Goal: Information Seeking & Learning: Learn about a topic

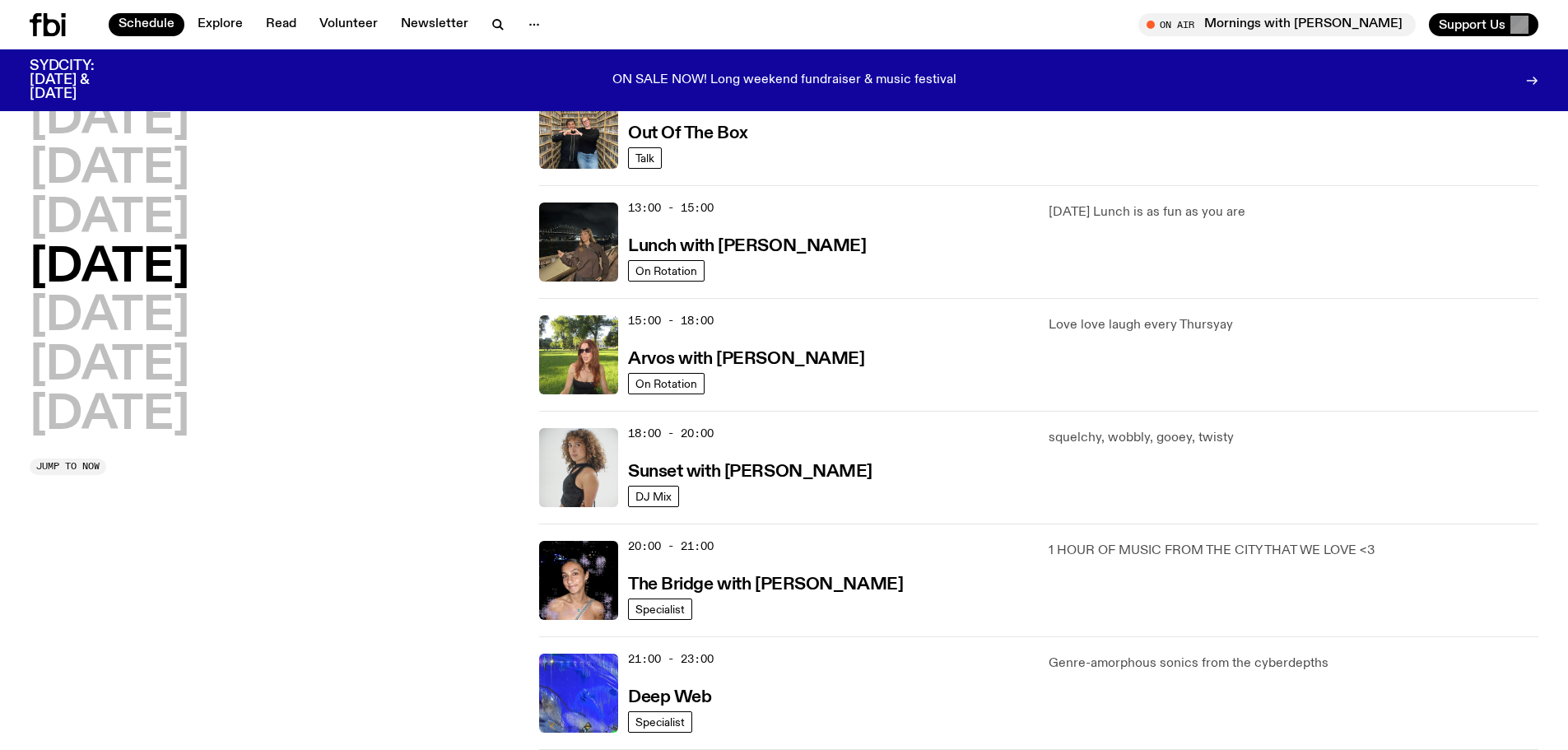
scroll to position [411, 0]
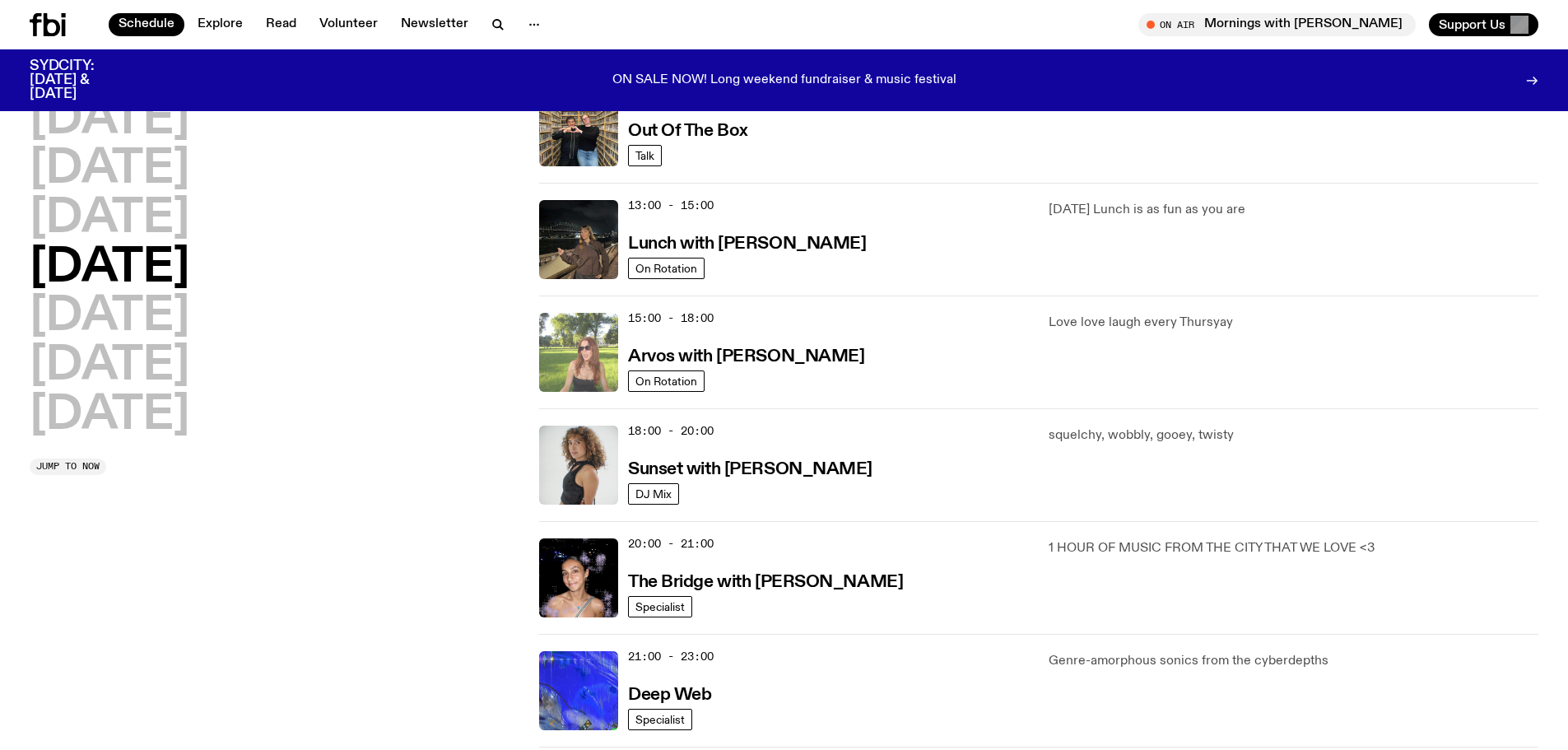
click at [585, 354] on img at bounding box center [579, 353] width 79 height 79
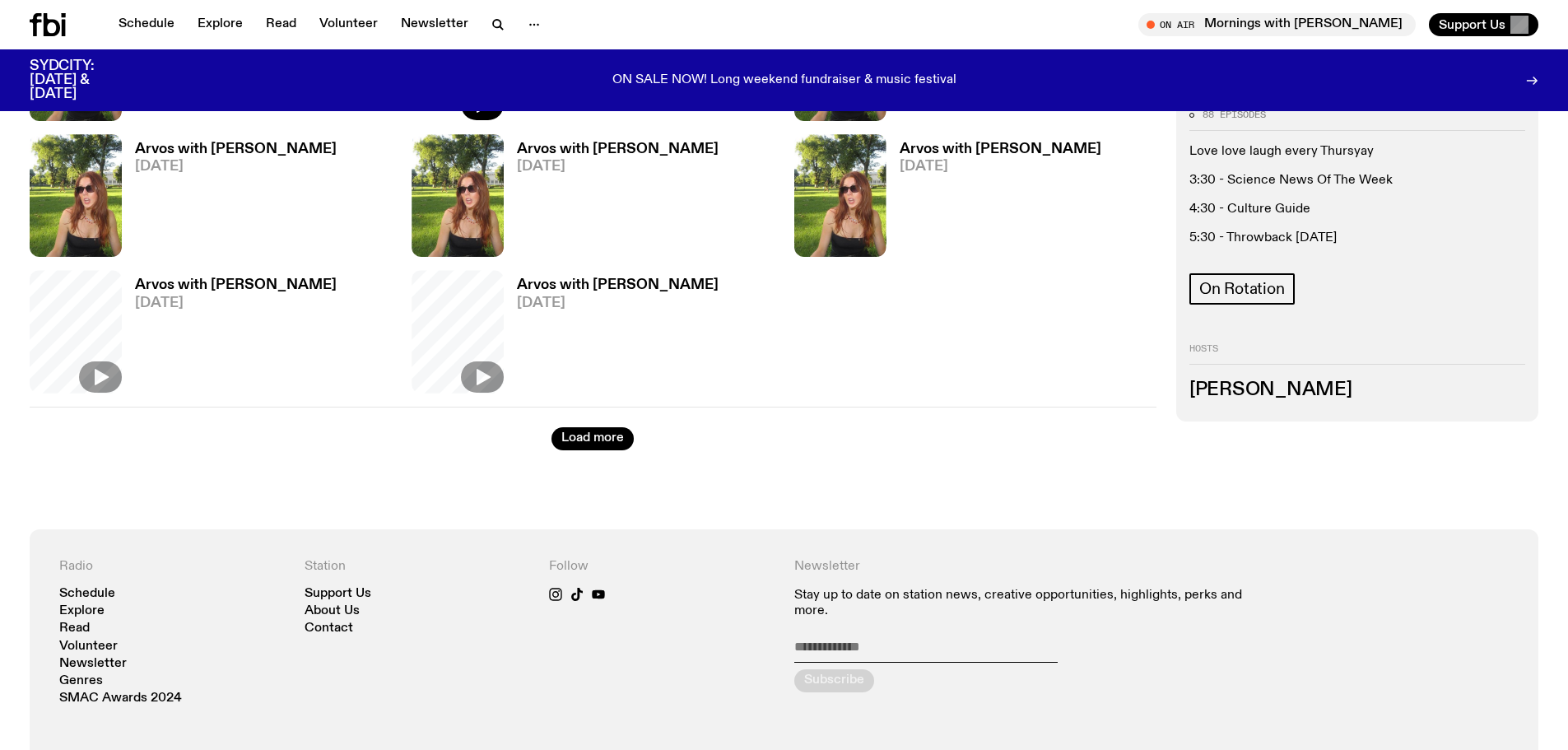
scroll to position [1396, 0]
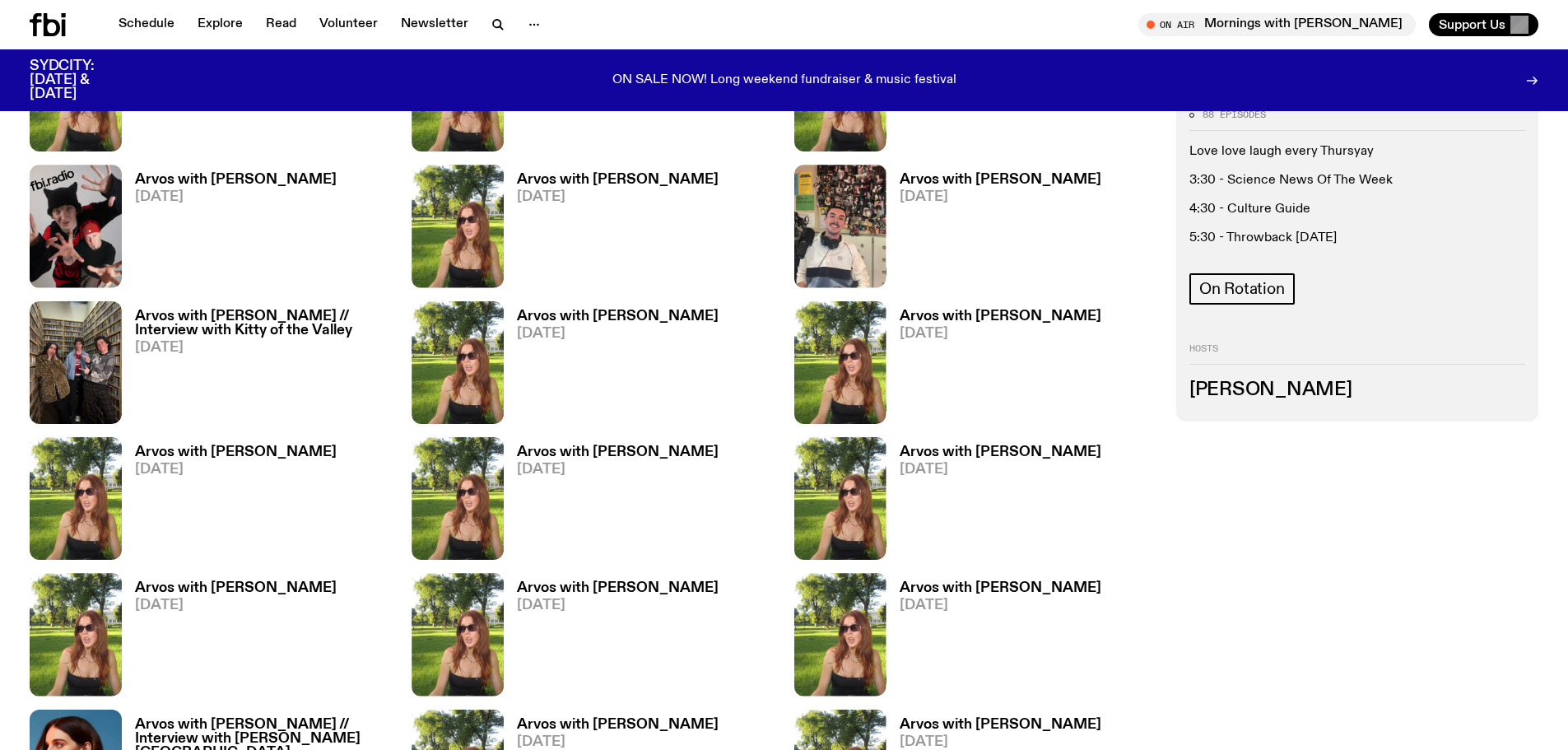
click at [752, 451] on h3 "Arvos with [PERSON_NAME]" at bounding box center [1000, 451] width 201 height 14
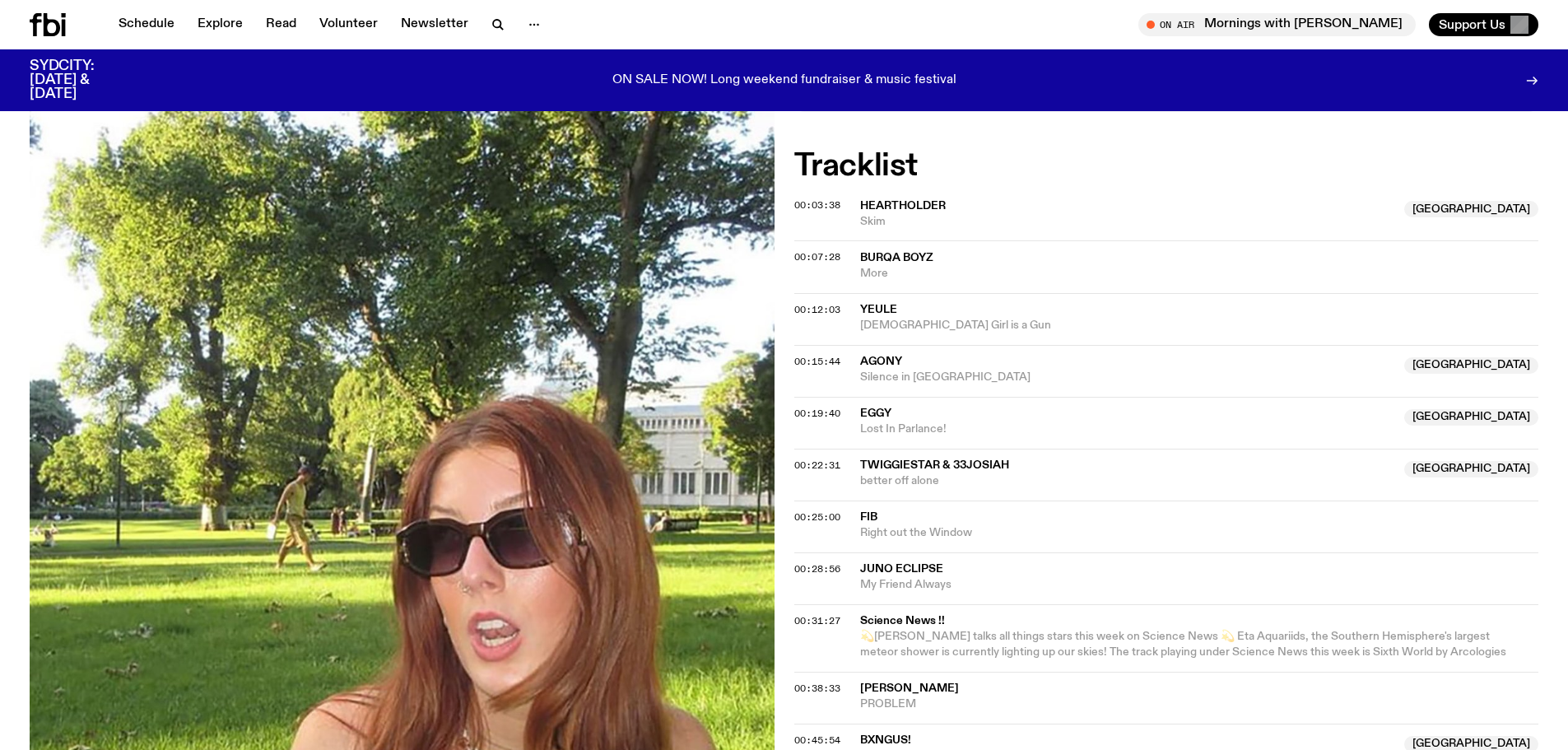
scroll to position [572, 0]
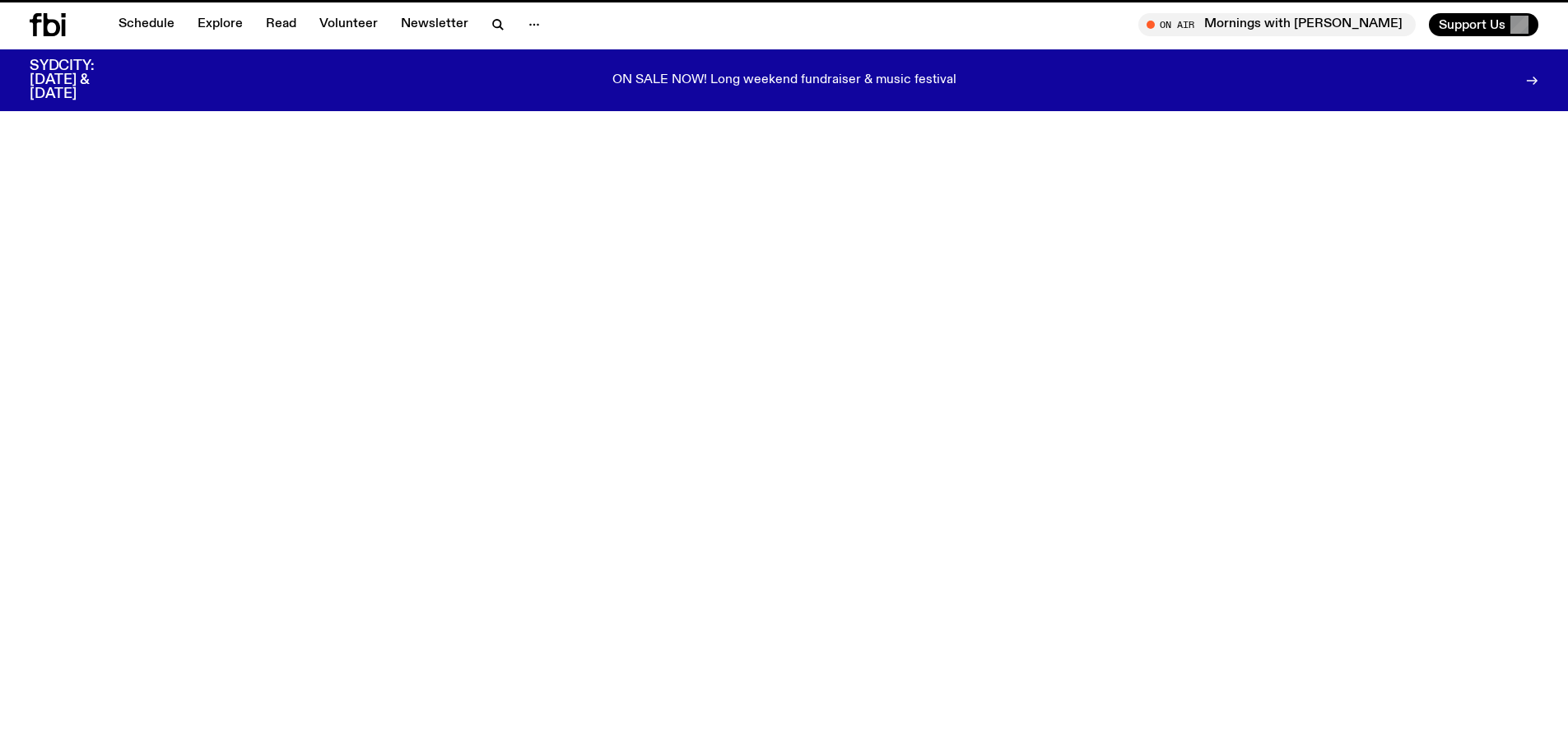
scroll to position [1396, 0]
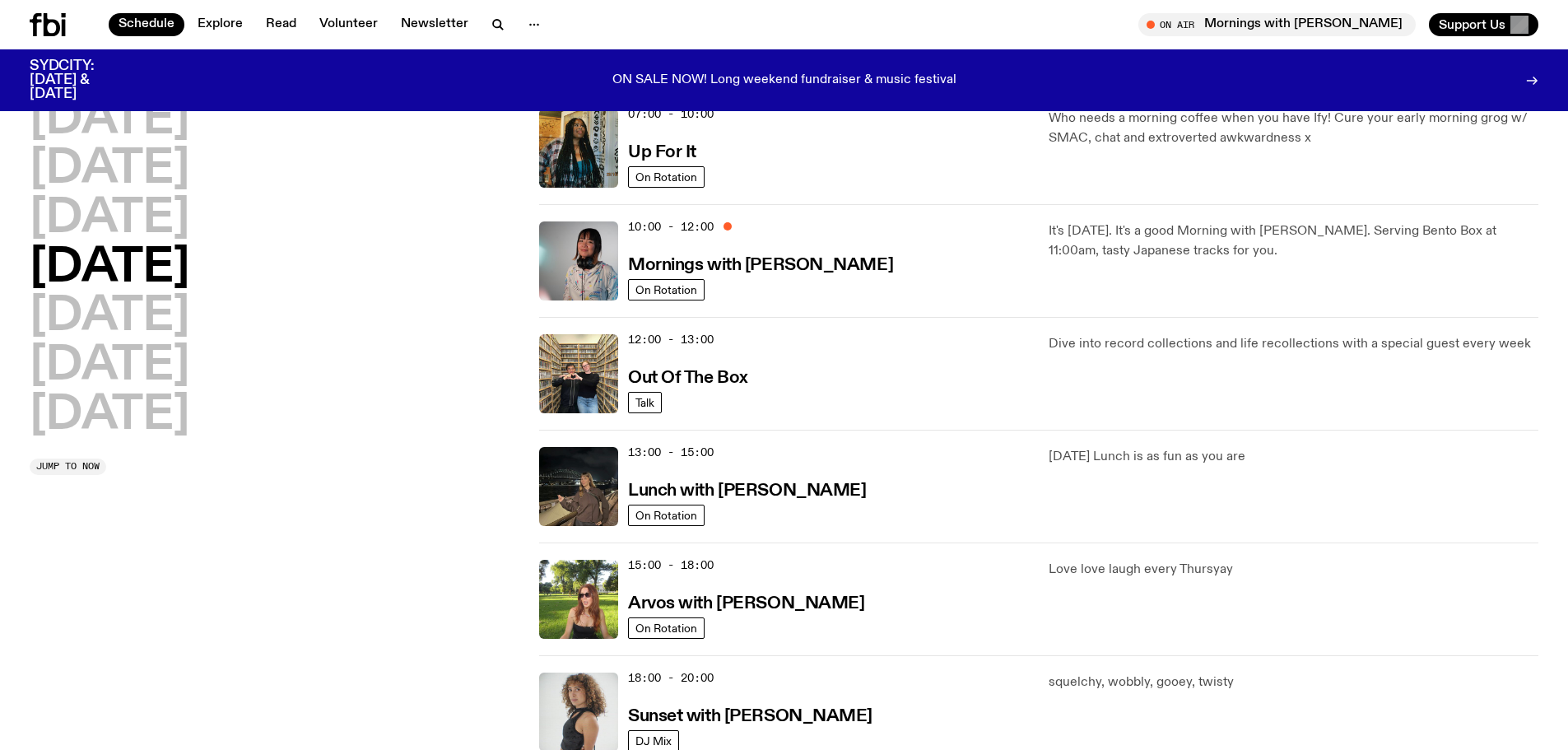
scroll to position [82, 0]
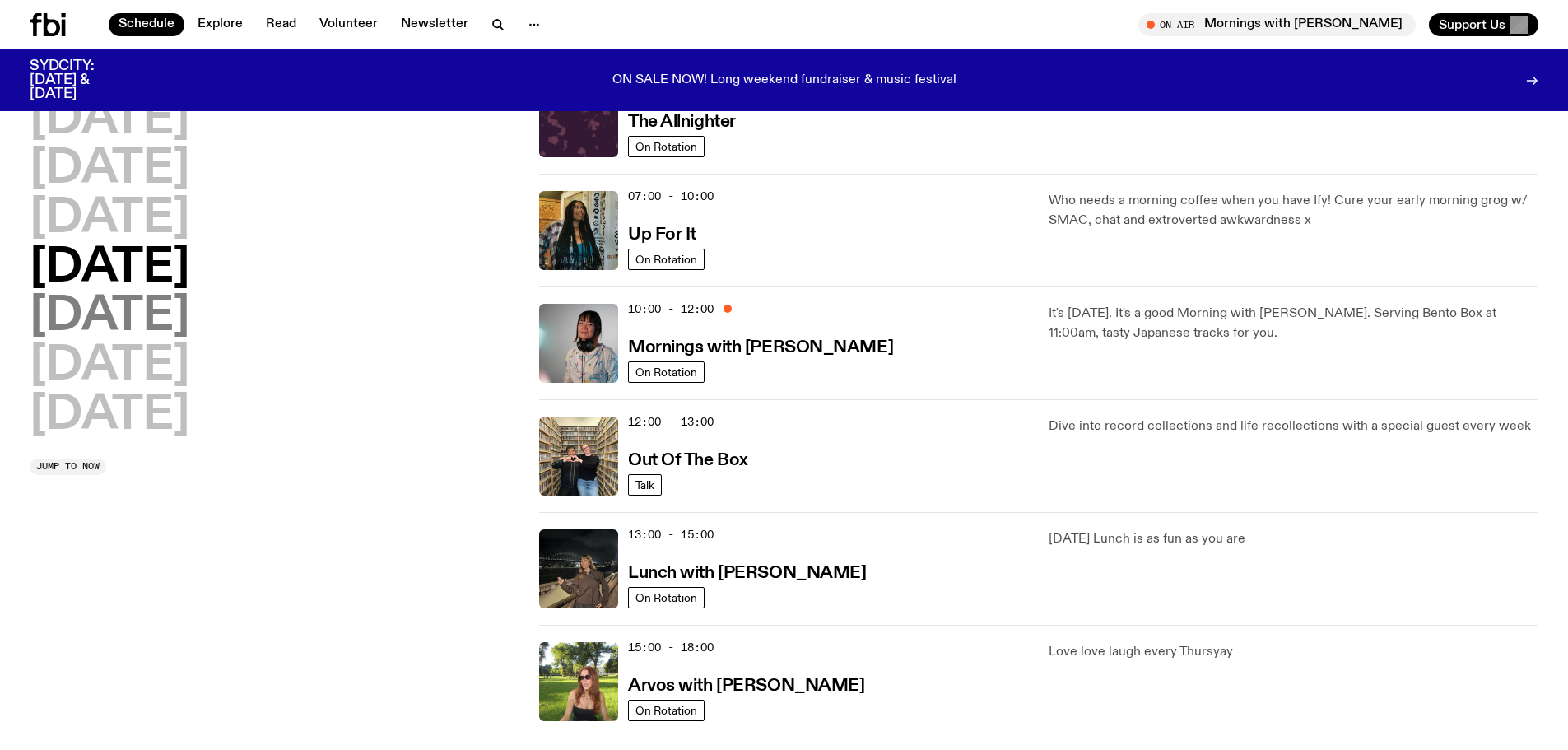
click at [98, 318] on h2 "[DATE]" at bounding box center [109, 317] width 159 height 46
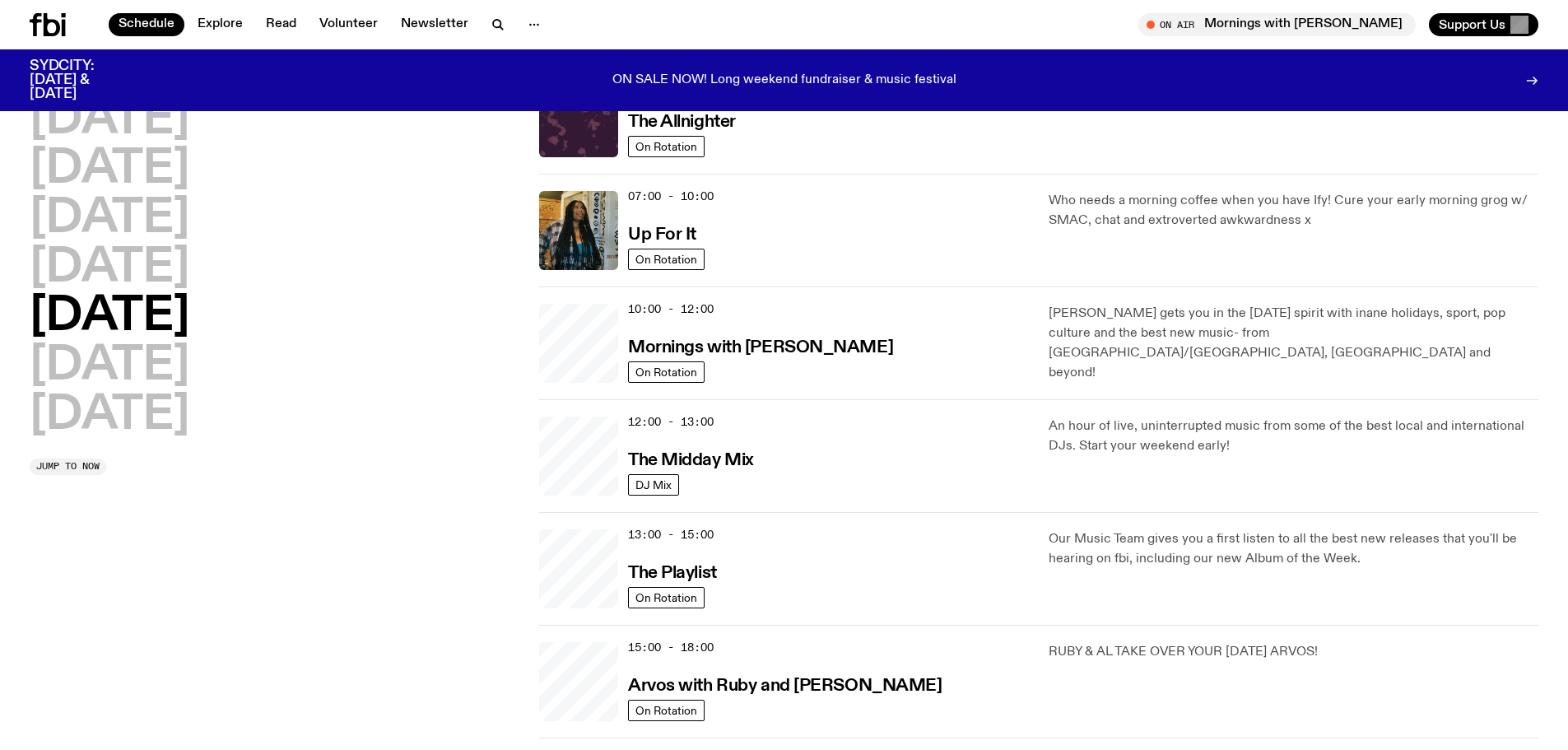
scroll to position [46, 0]
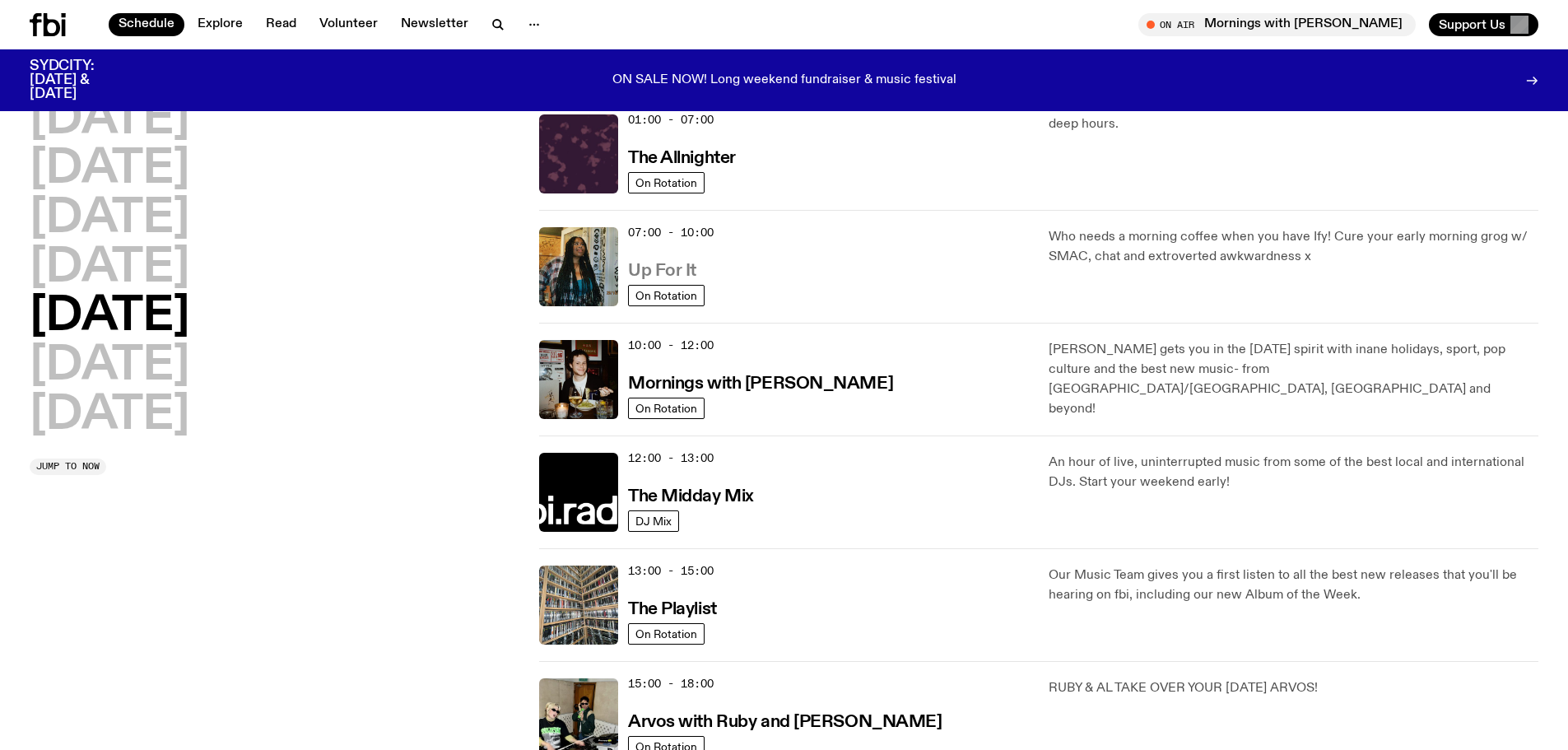
click at [672, 266] on h3 "Up For It" at bounding box center [662, 271] width 69 height 17
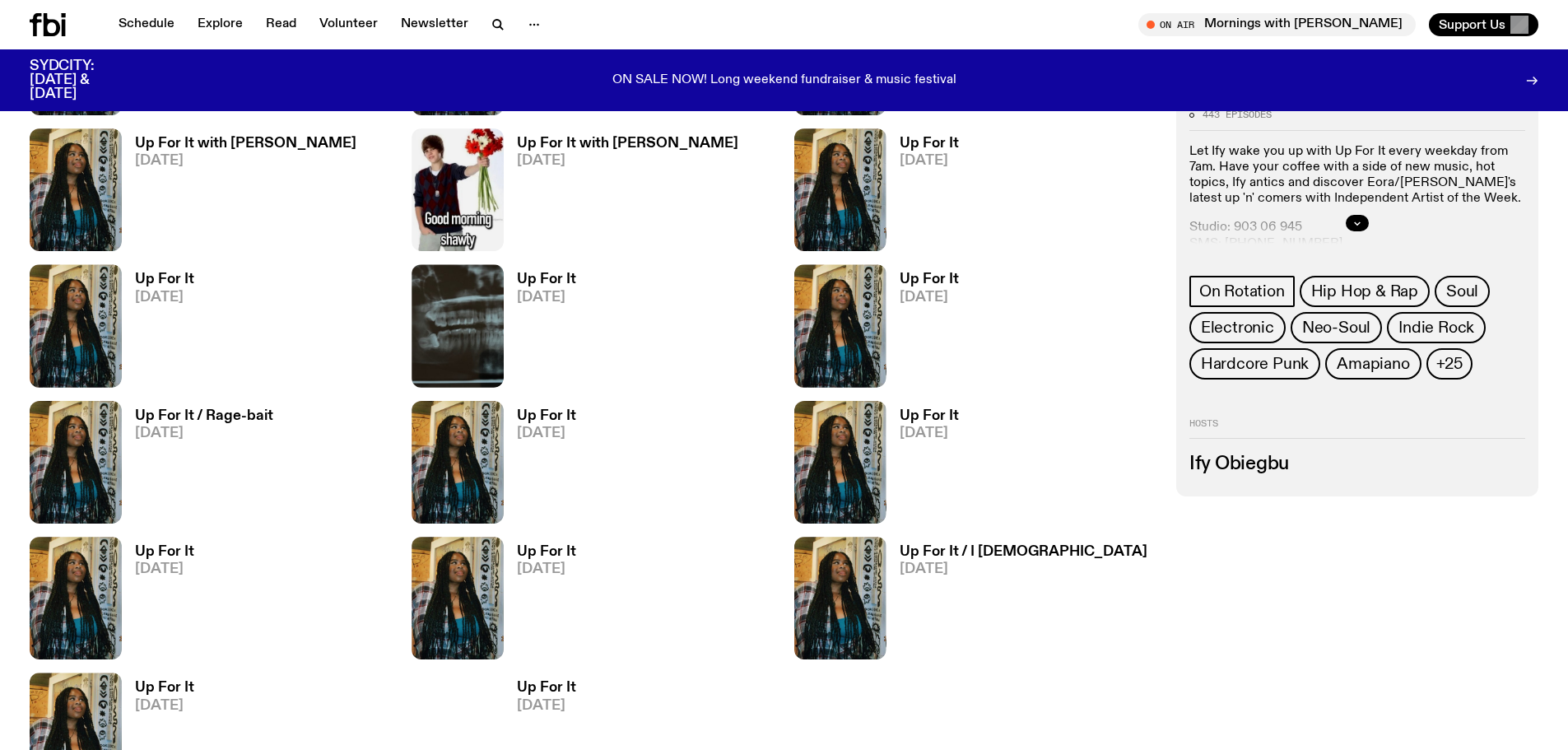
scroll to position [734, 0]
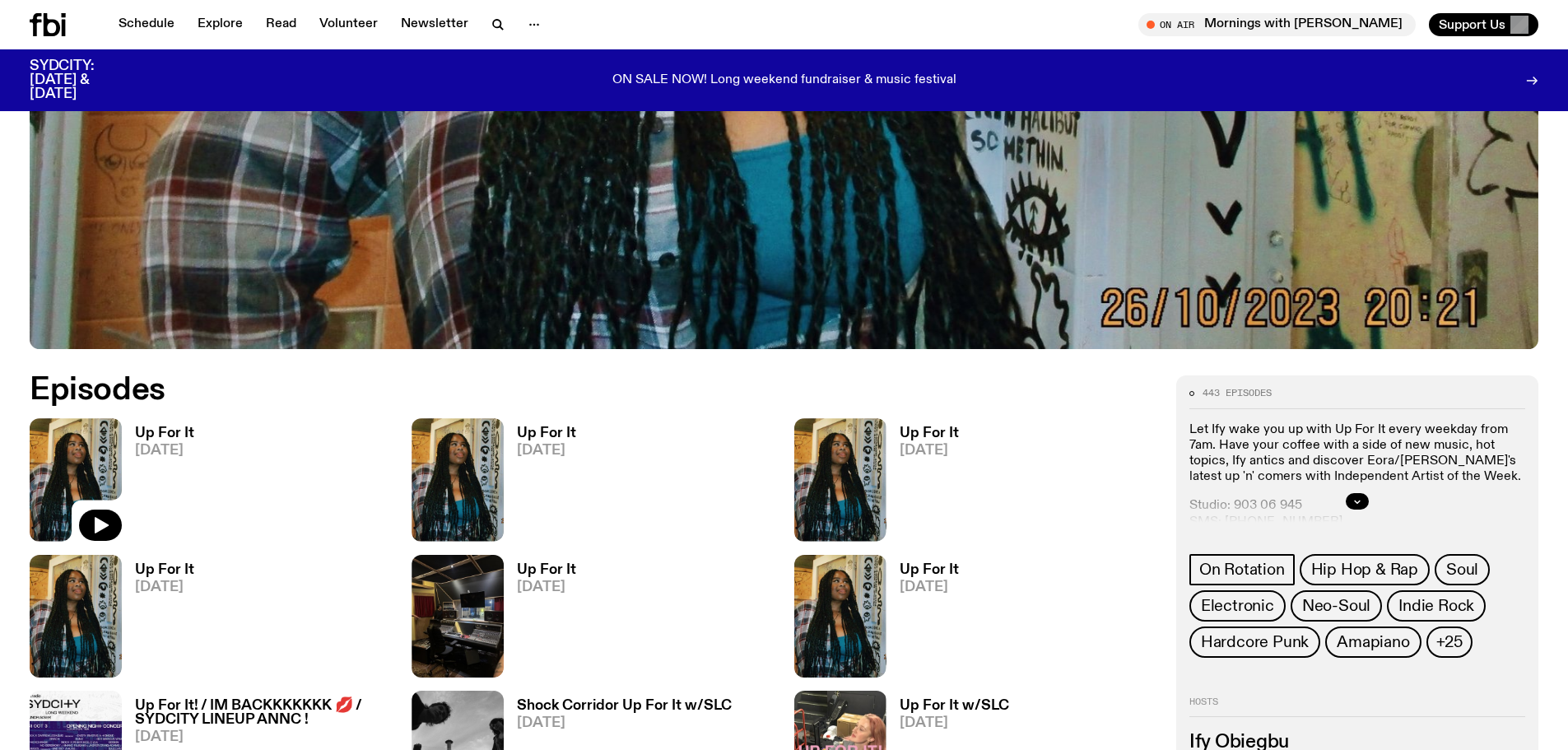
click at [83, 462] on img at bounding box center [75, 480] width 93 height 123
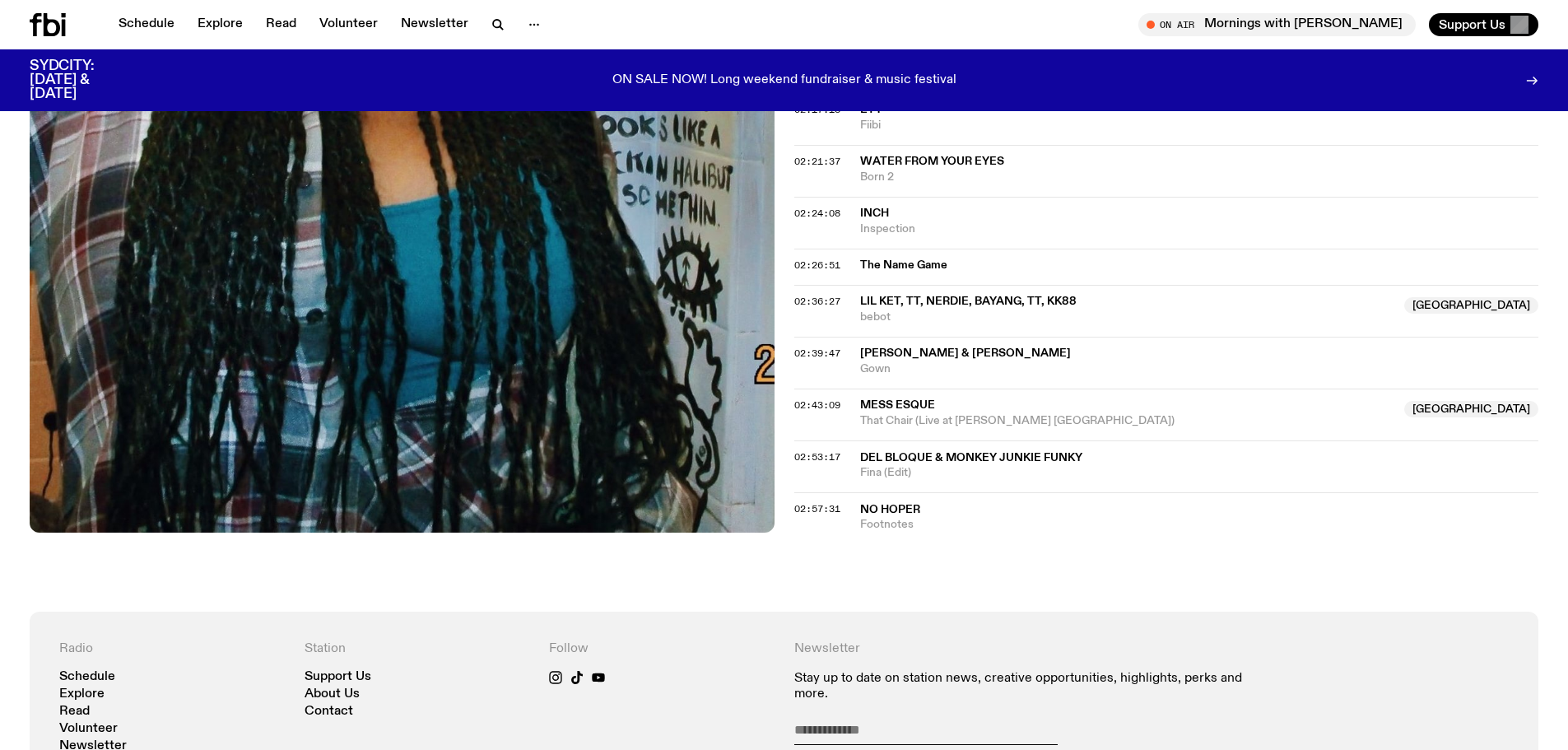
scroll to position [1972, 0]
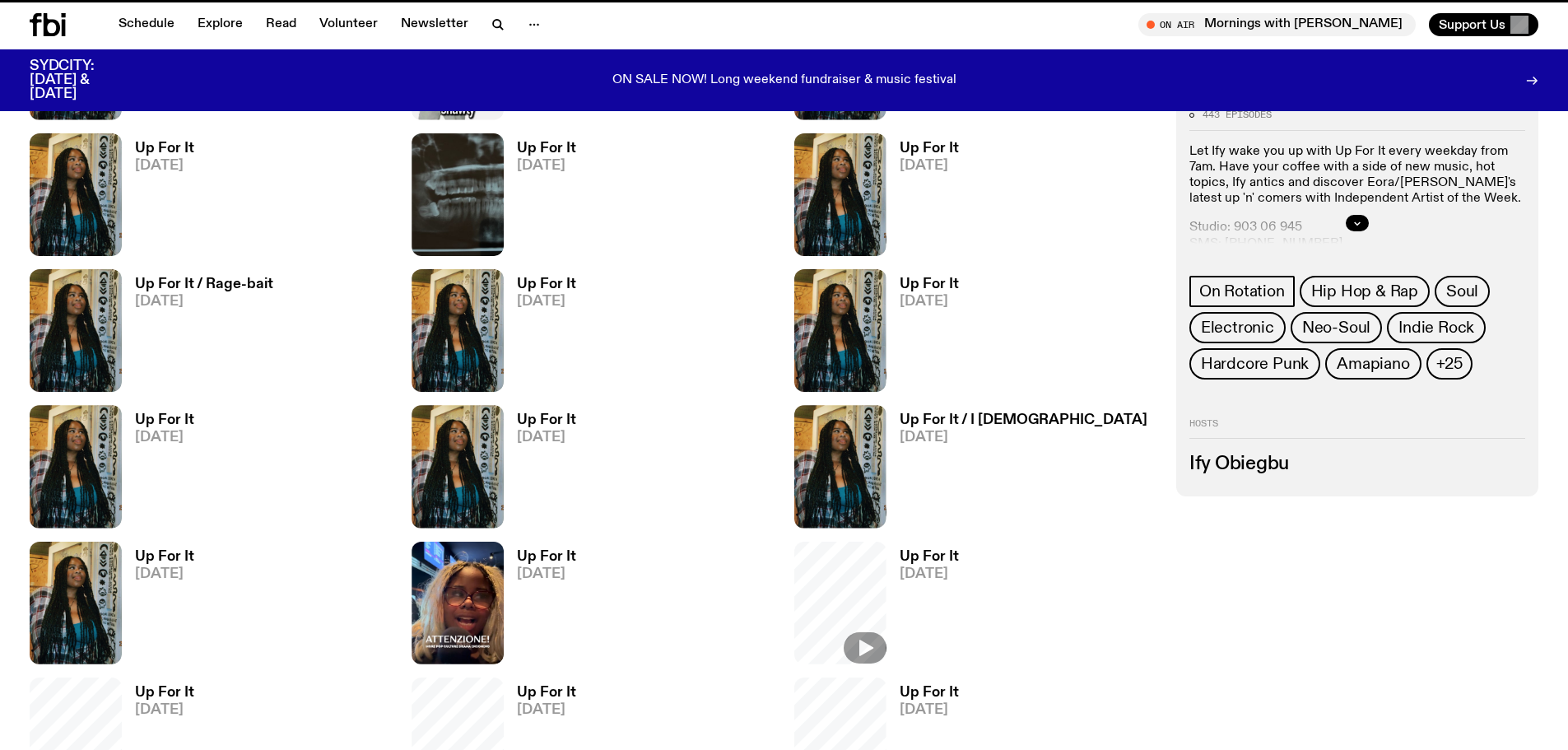
scroll to position [734, 0]
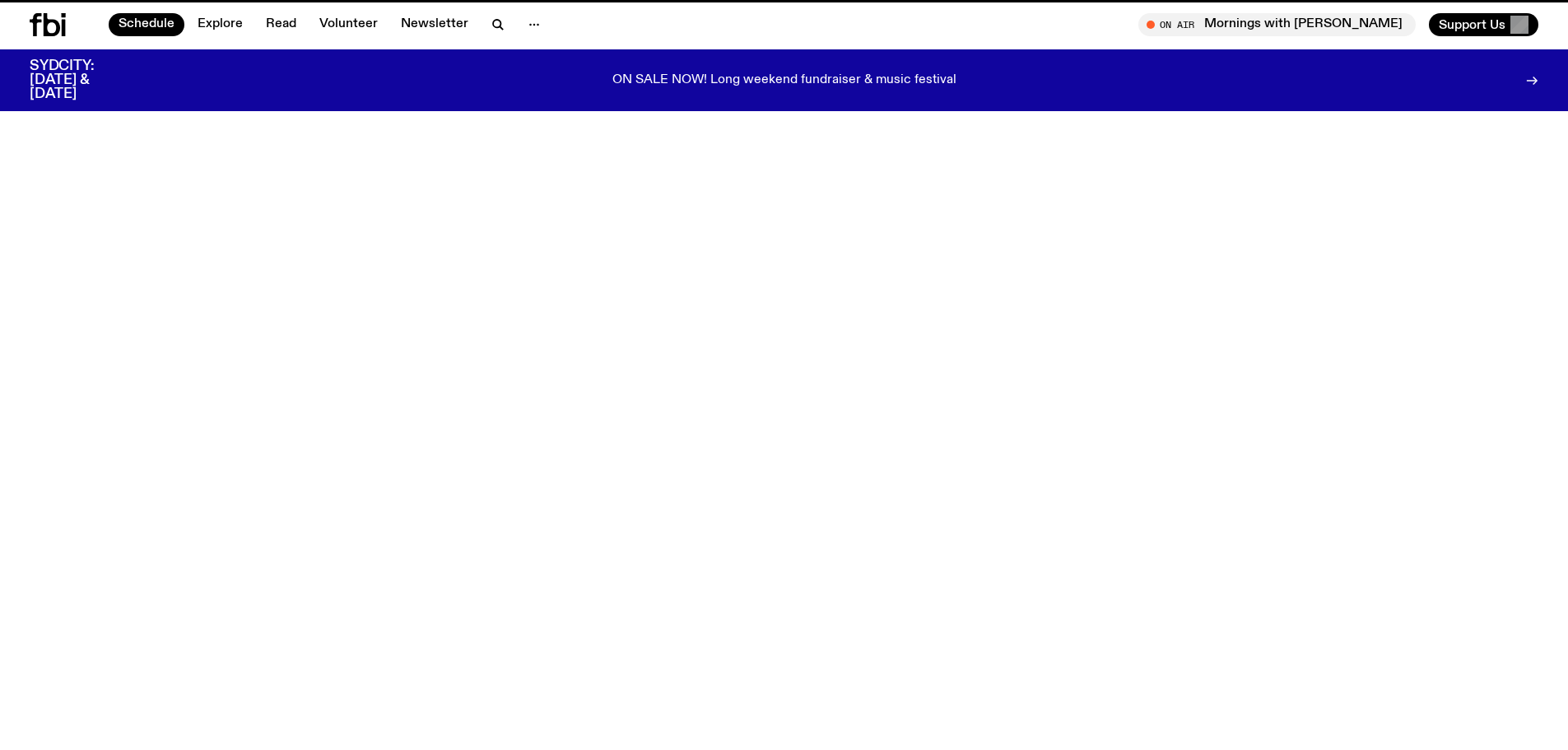
scroll to position [46, 0]
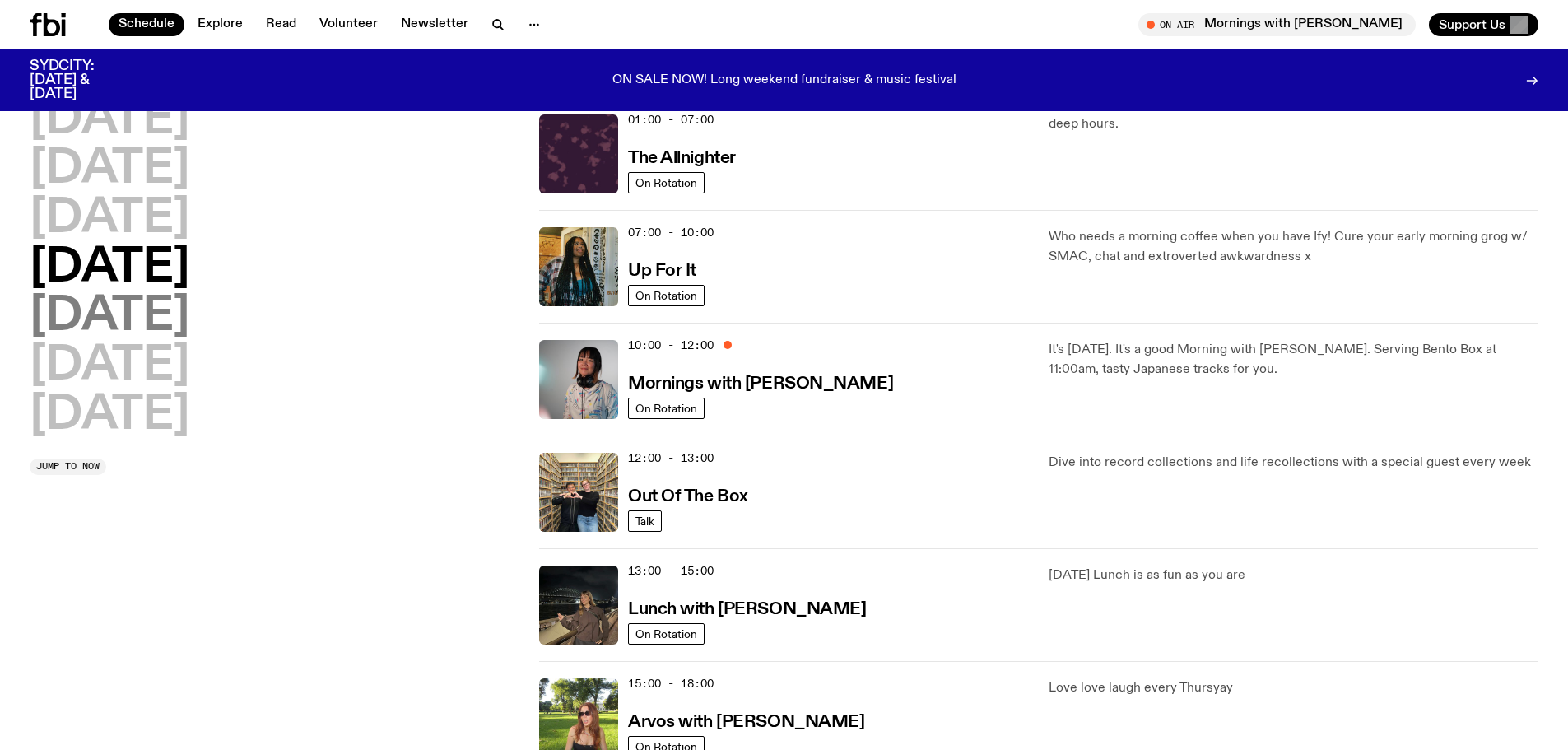
click at [118, 314] on h2 "[DATE]" at bounding box center [109, 317] width 159 height 46
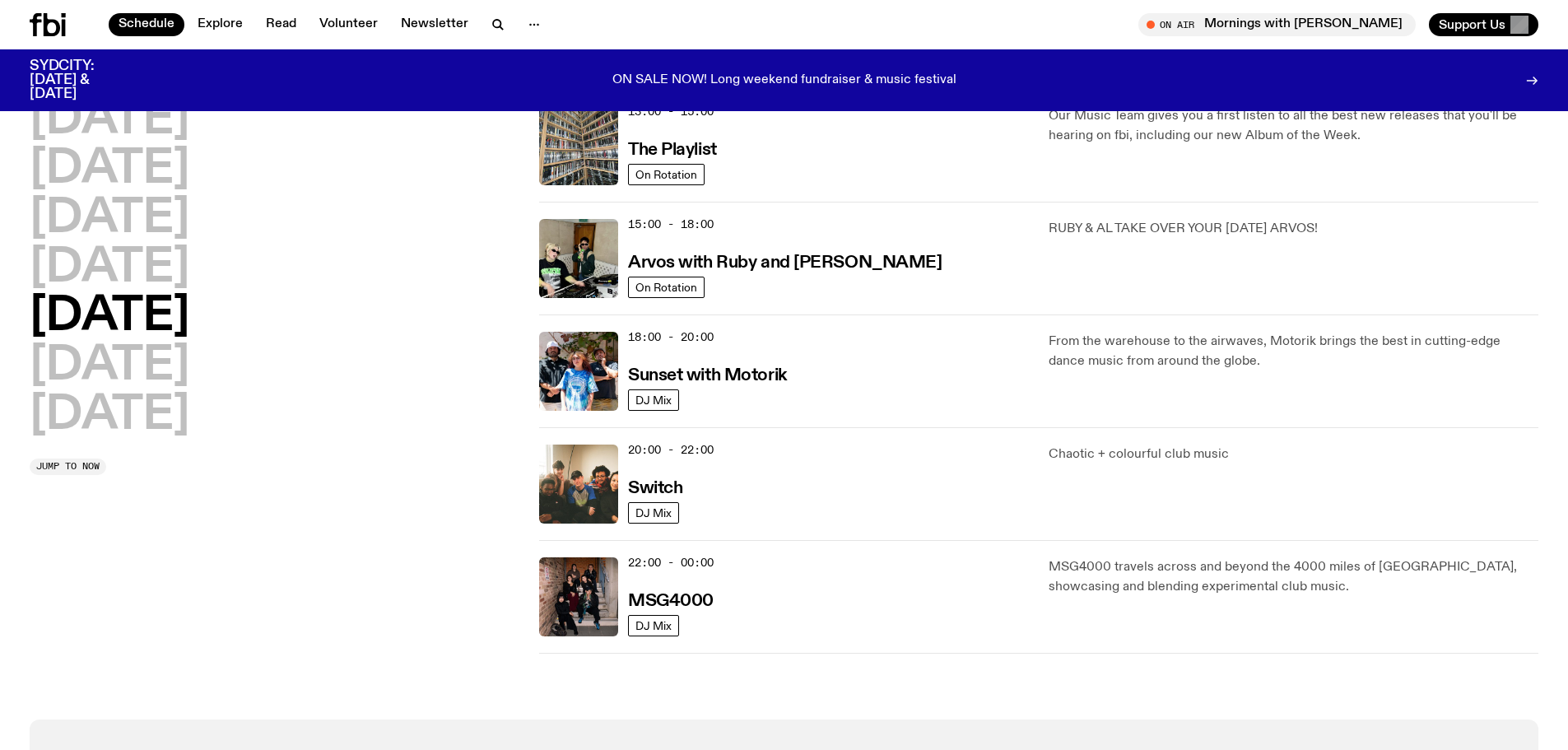
scroll to position [540, 0]
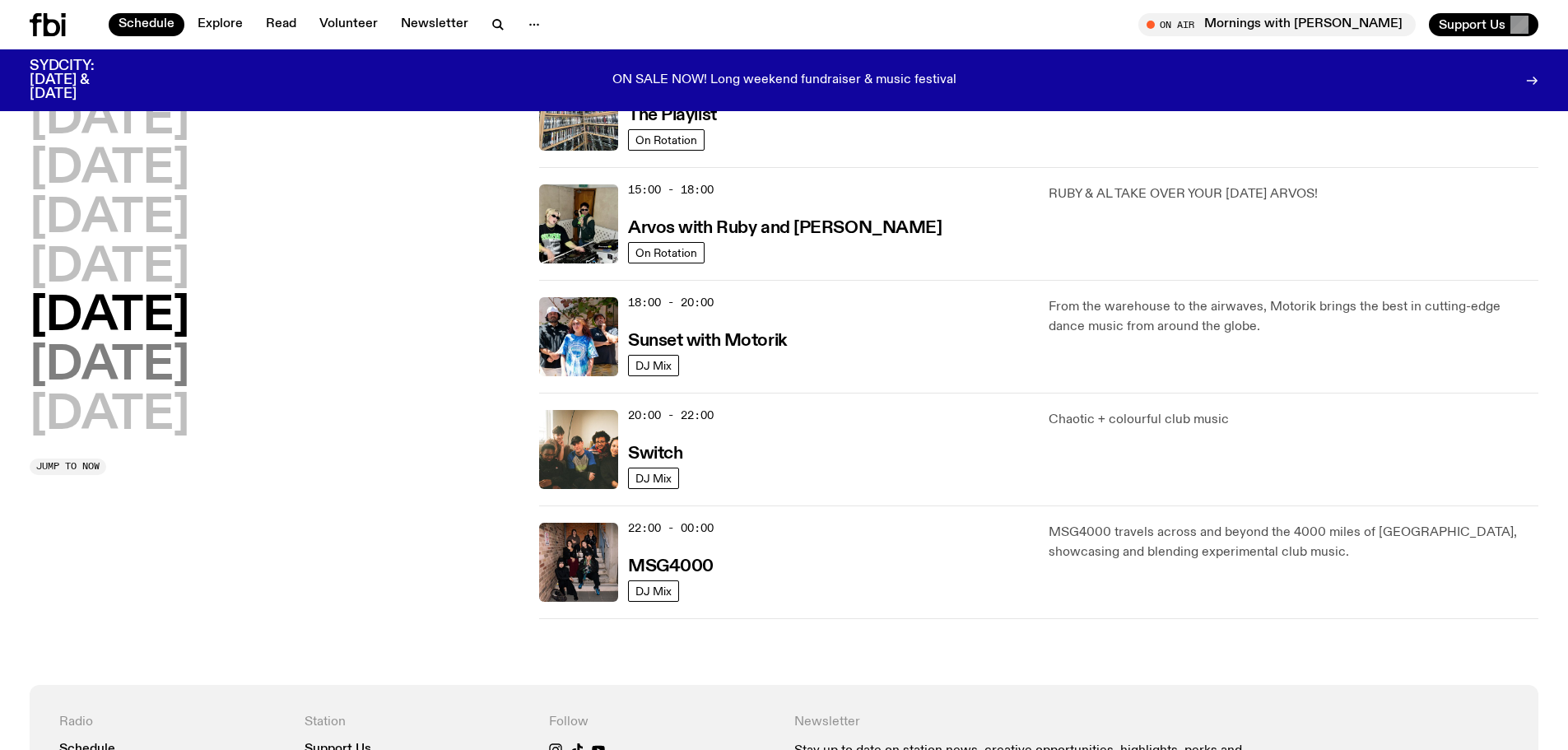
click at [146, 360] on h2 "[DATE]" at bounding box center [109, 366] width 159 height 46
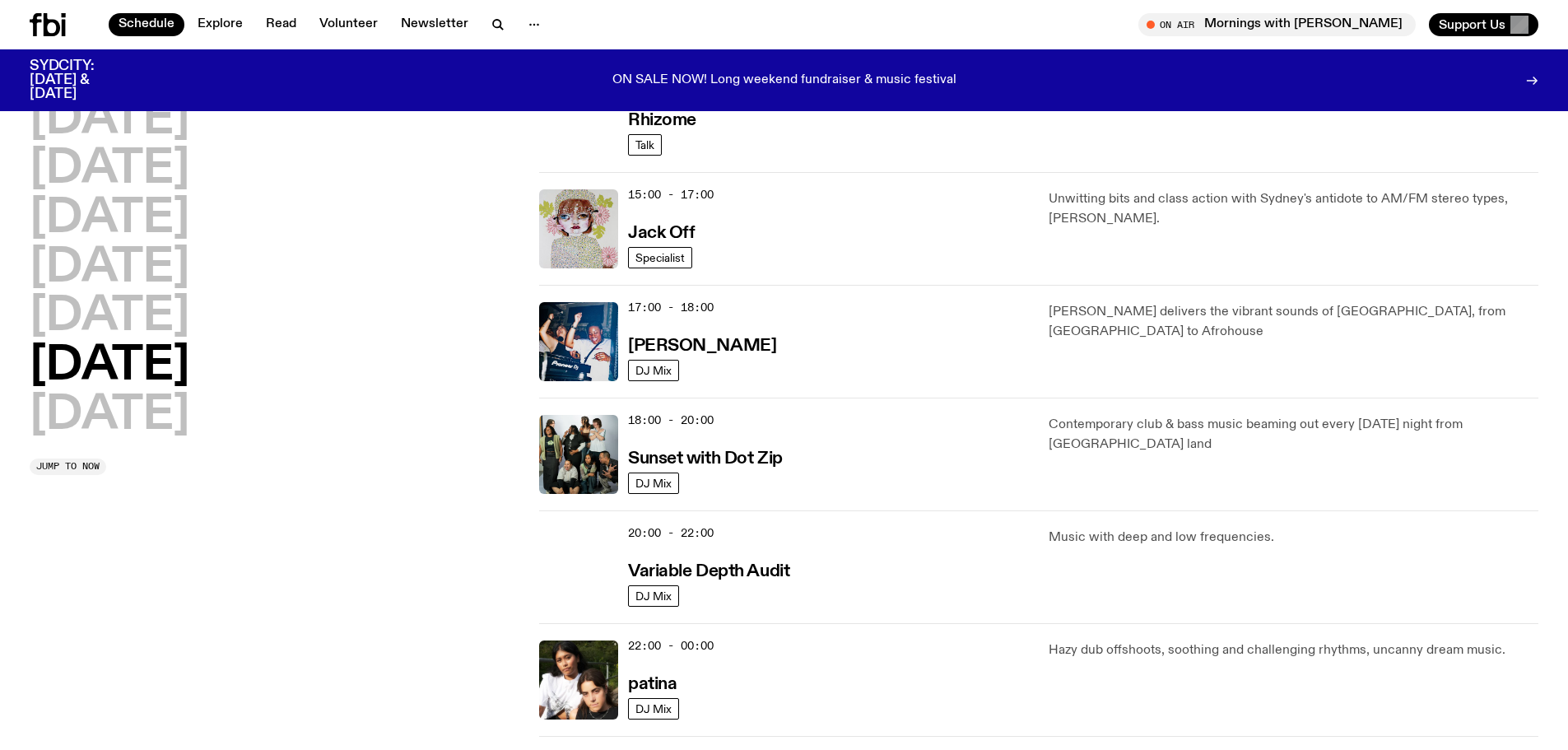
scroll to position [869, 0]
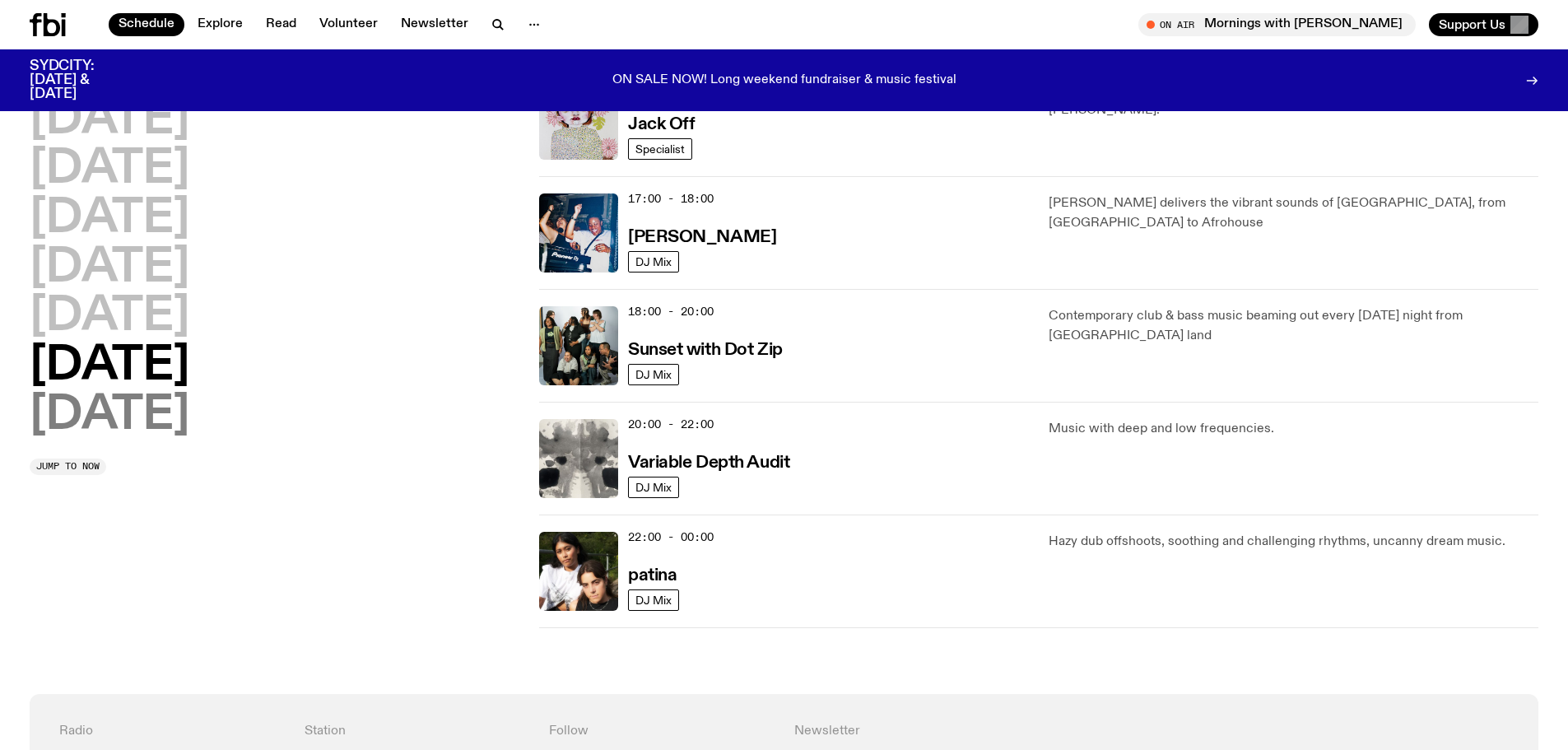
click at [134, 420] on h2 "[DATE]" at bounding box center [109, 416] width 159 height 46
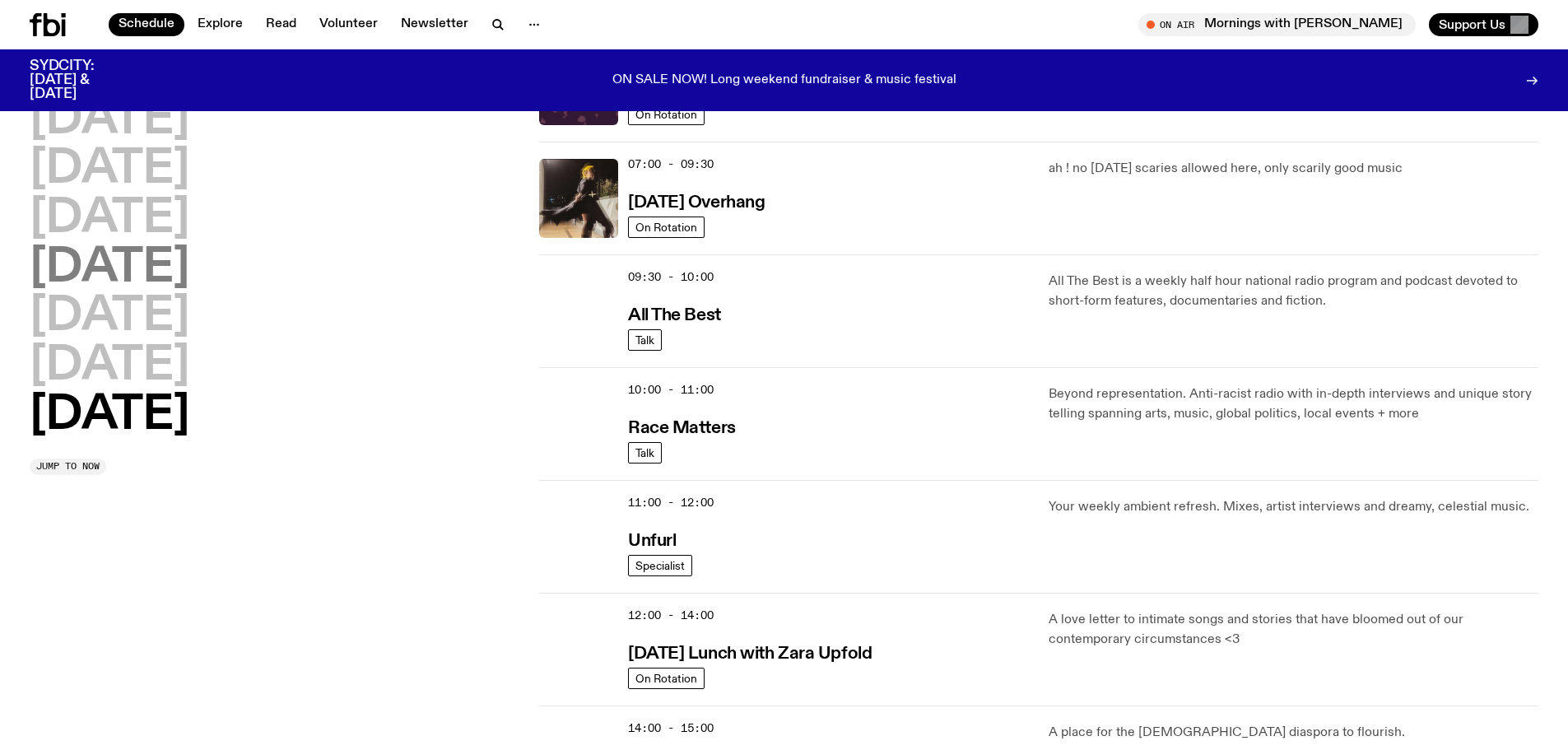
scroll to position [46, 0]
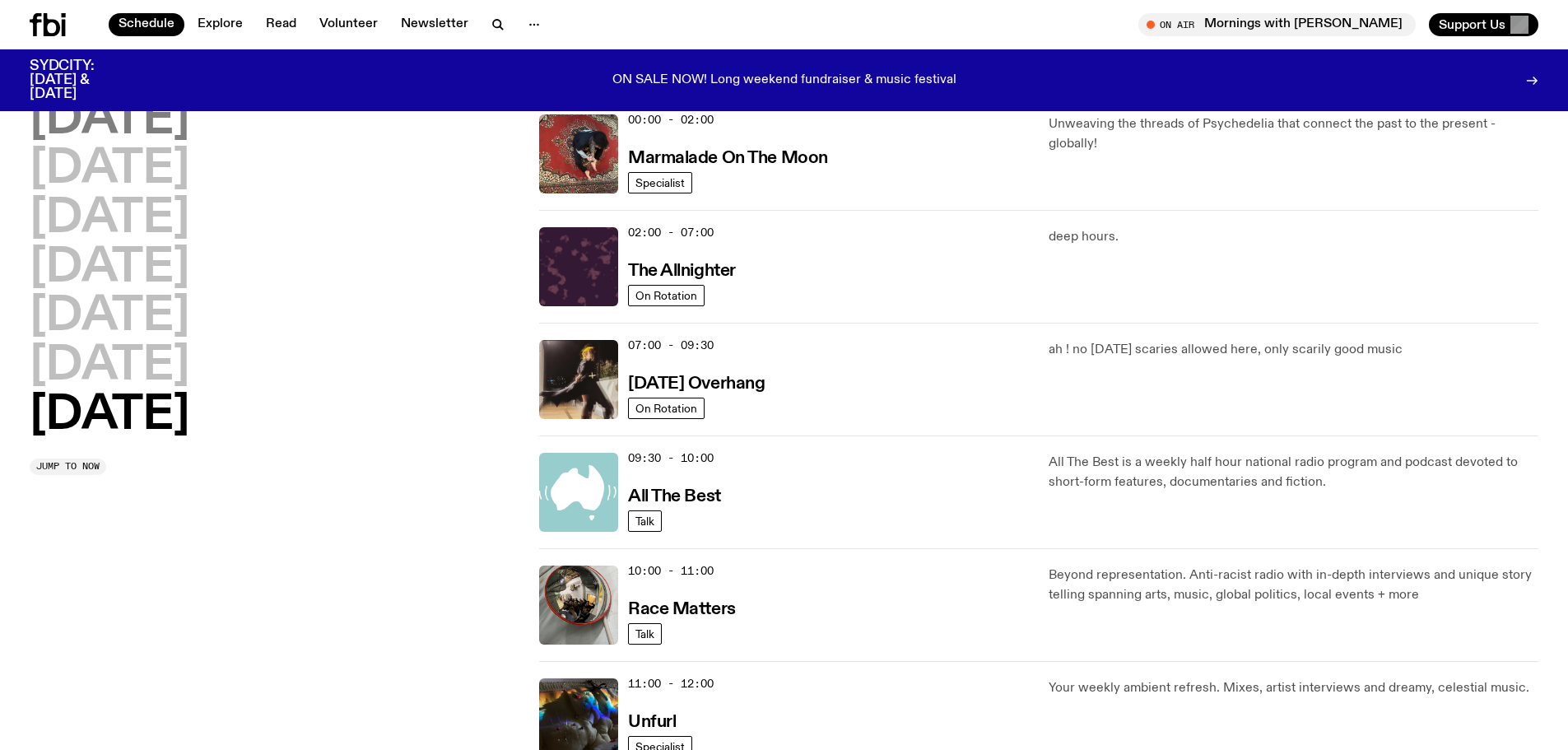
click at [182, 126] on h2 "[DATE]" at bounding box center [109, 120] width 159 height 46
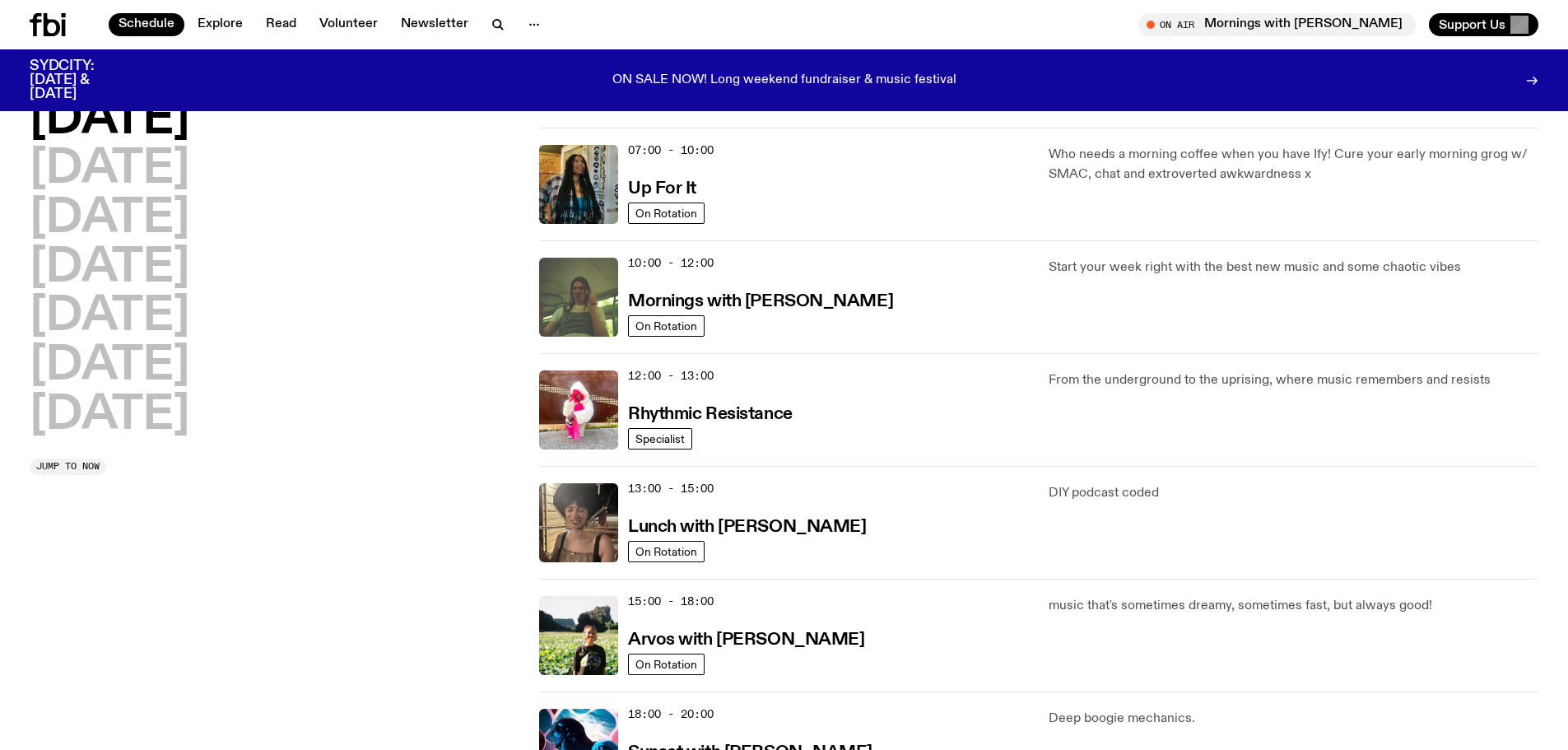
scroll to position [211, 0]
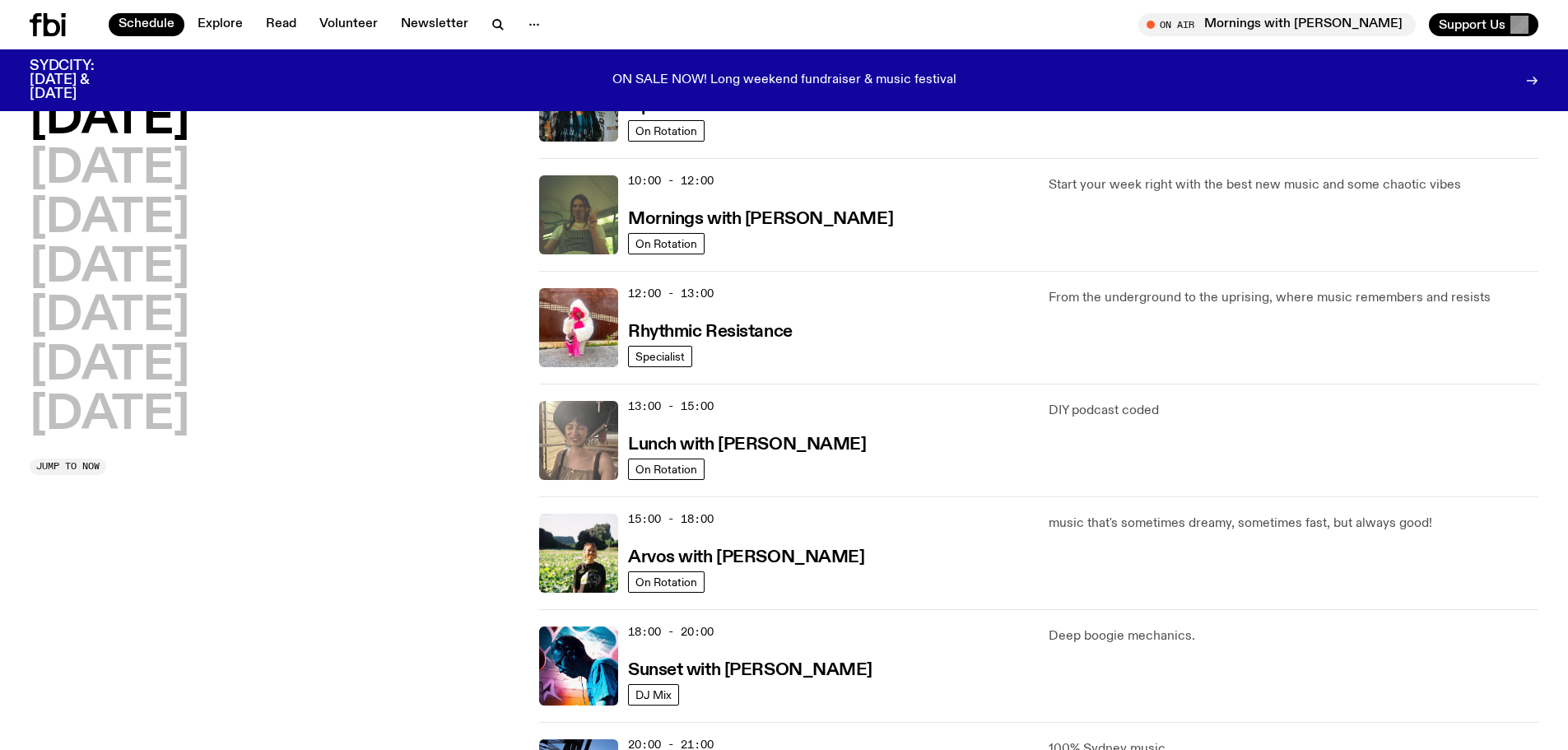
click at [586, 445] on img at bounding box center [579, 440] width 79 height 79
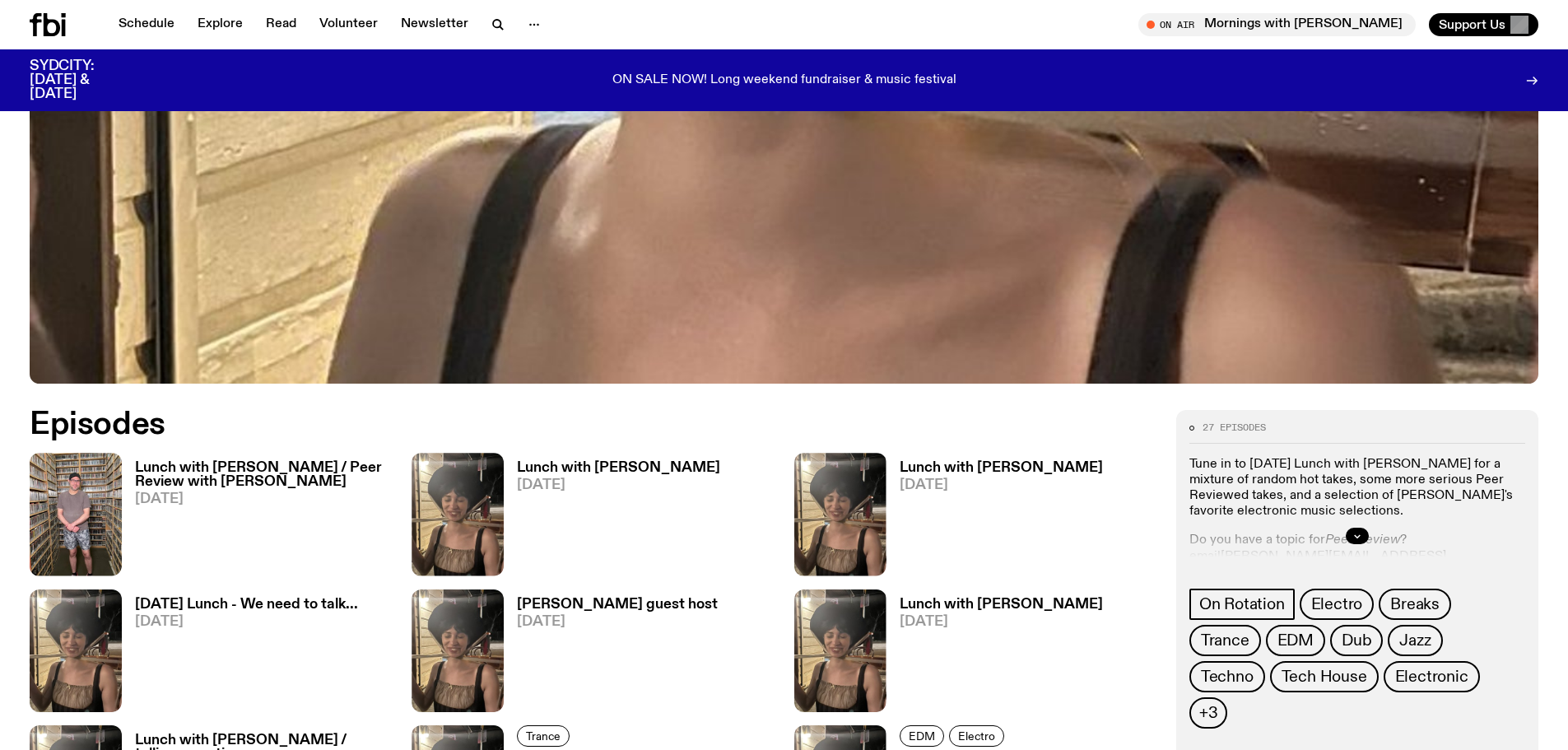
scroll to position [737, 0]
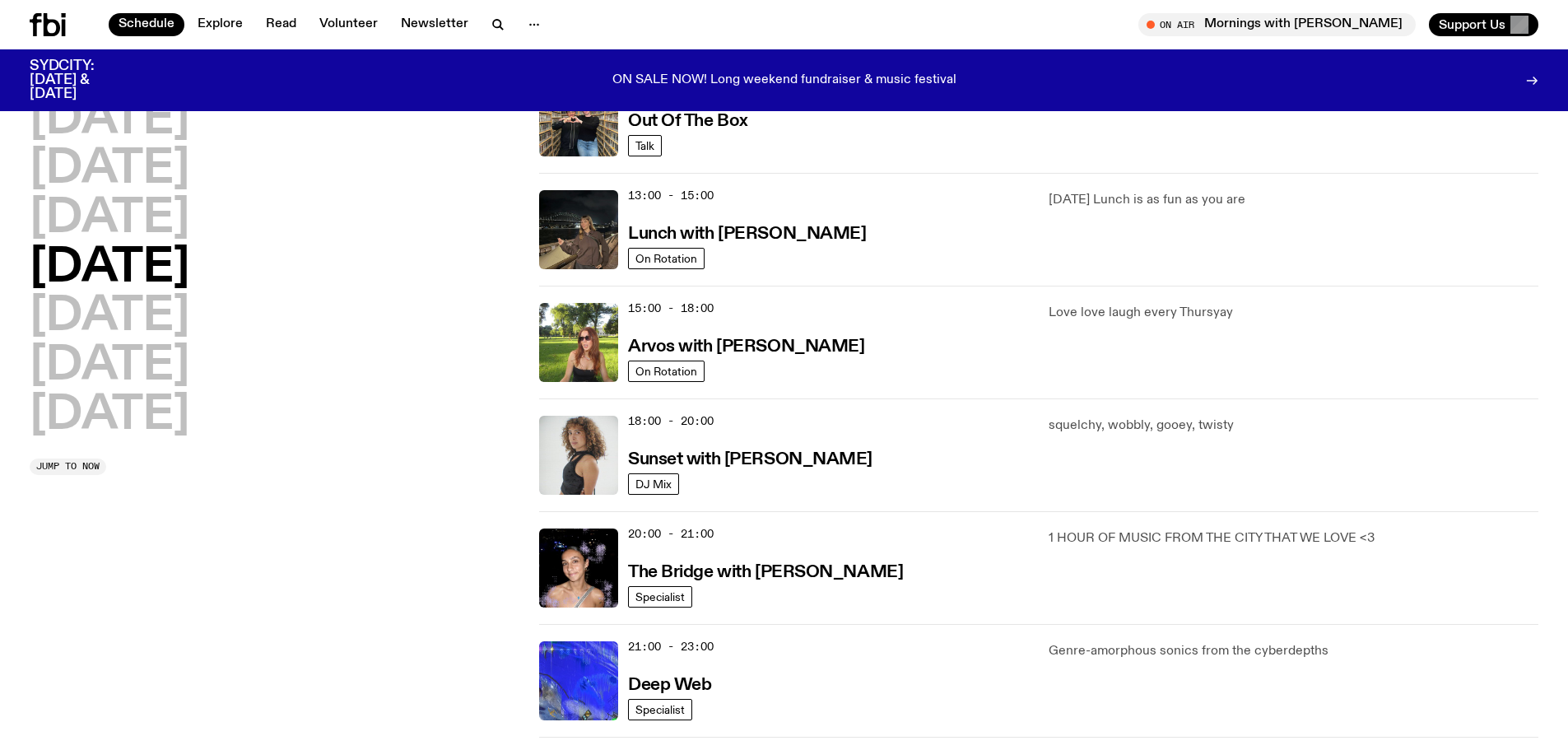
scroll to position [458, 0]
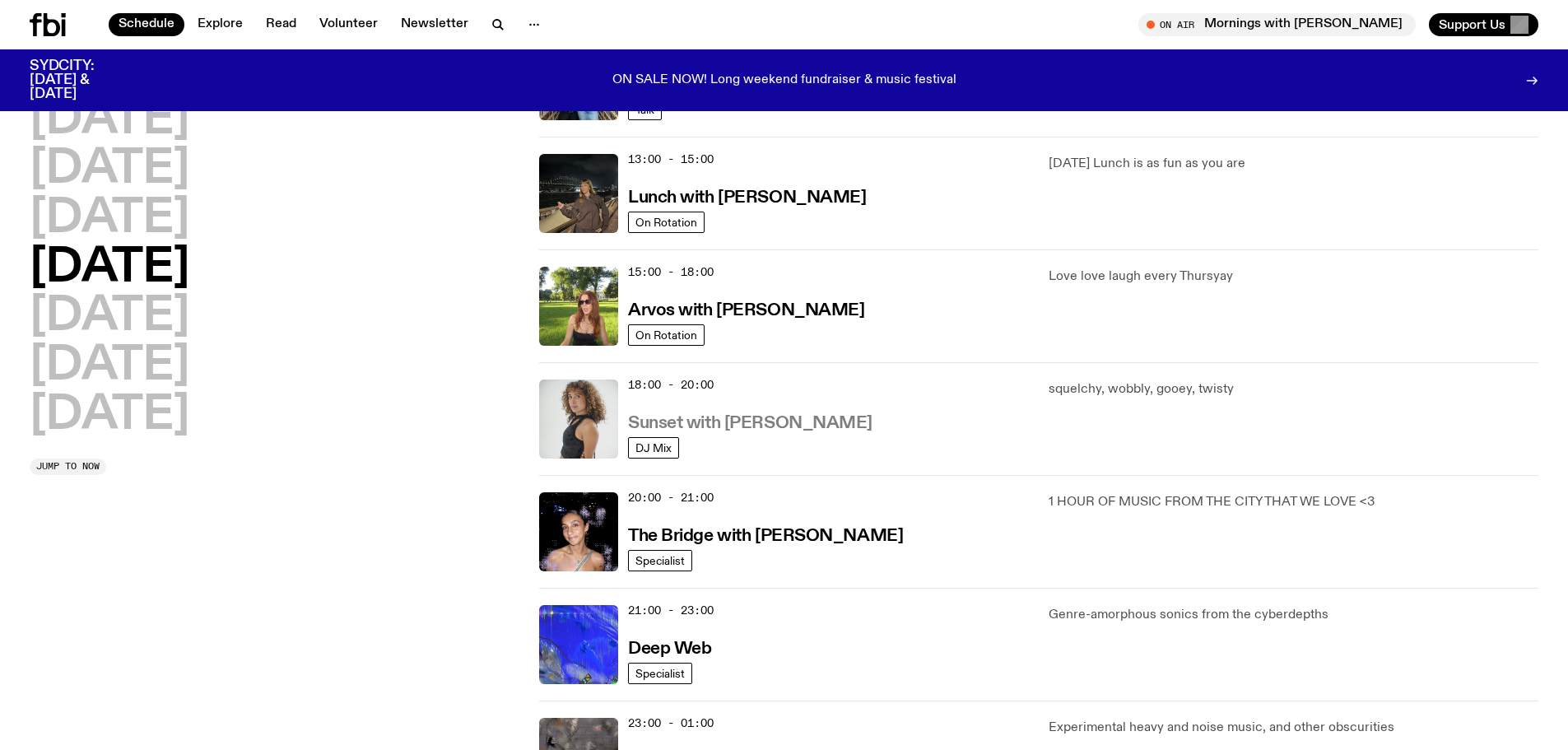
click at [727, 425] on h3 "Sunset with [PERSON_NAME]" at bounding box center [750, 423] width 245 height 17
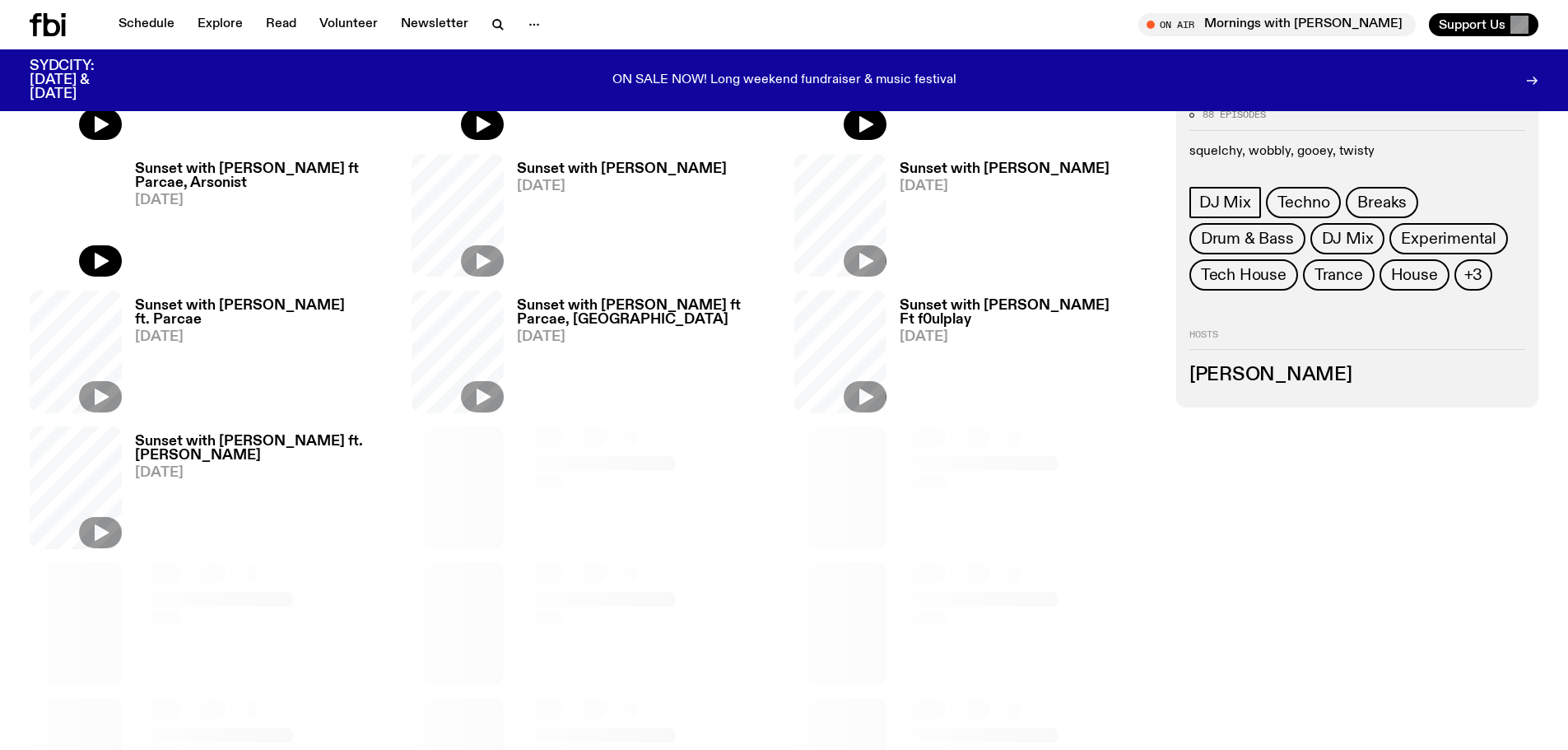
scroll to position [653, 0]
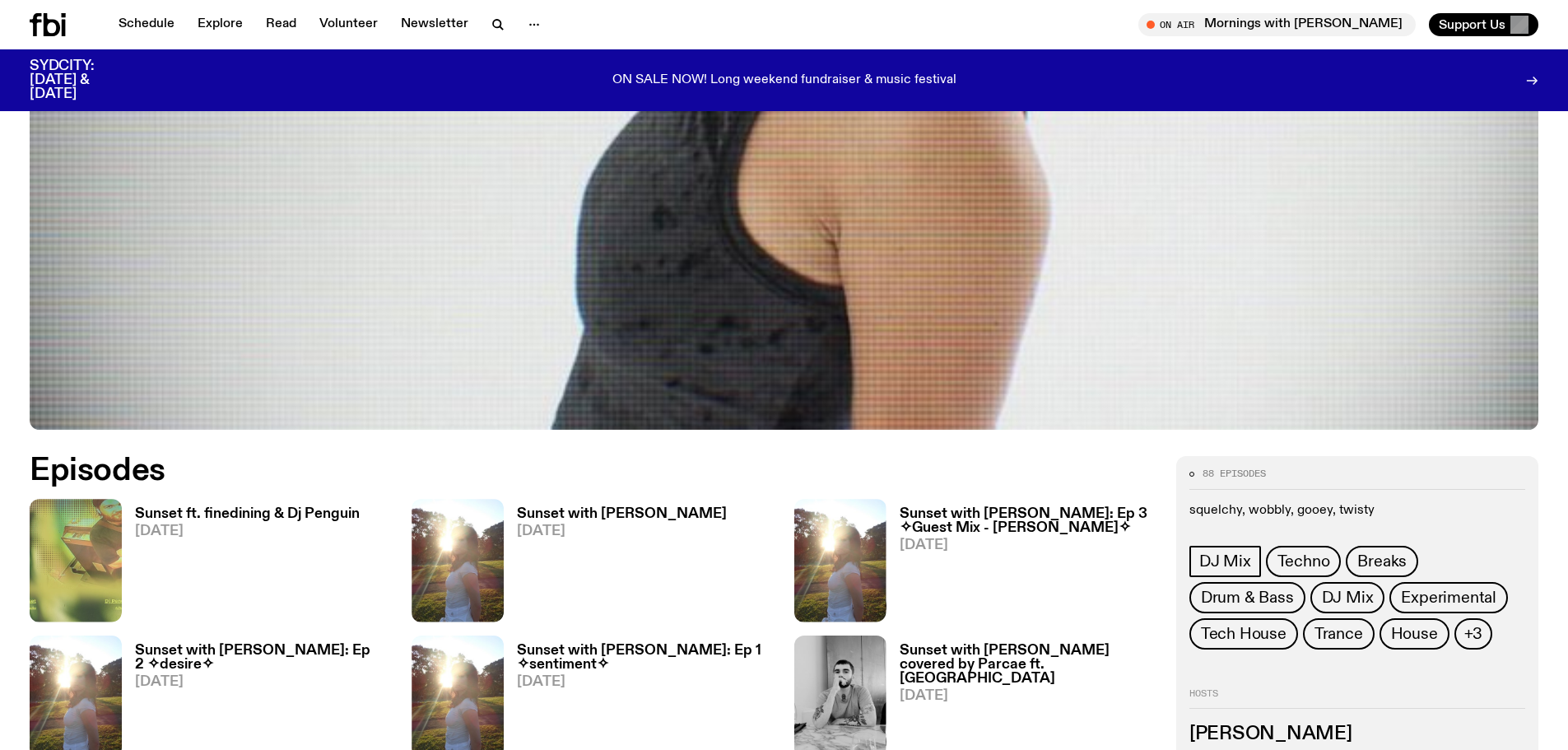
click at [320, 515] on h3 "Sunset ft. finedining & Dj Penguin" at bounding box center [246, 514] width 224 height 14
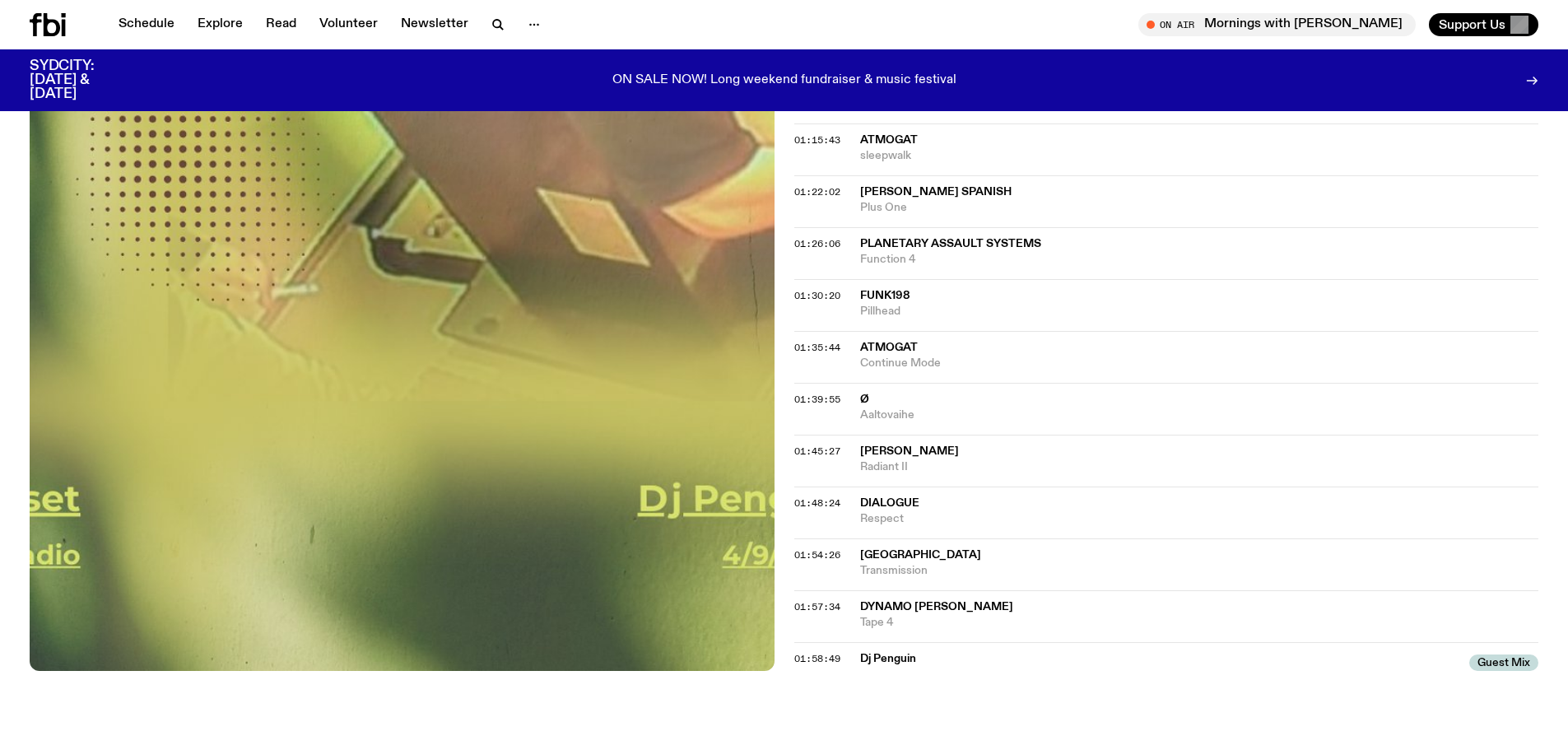
scroll to position [1394, 0]
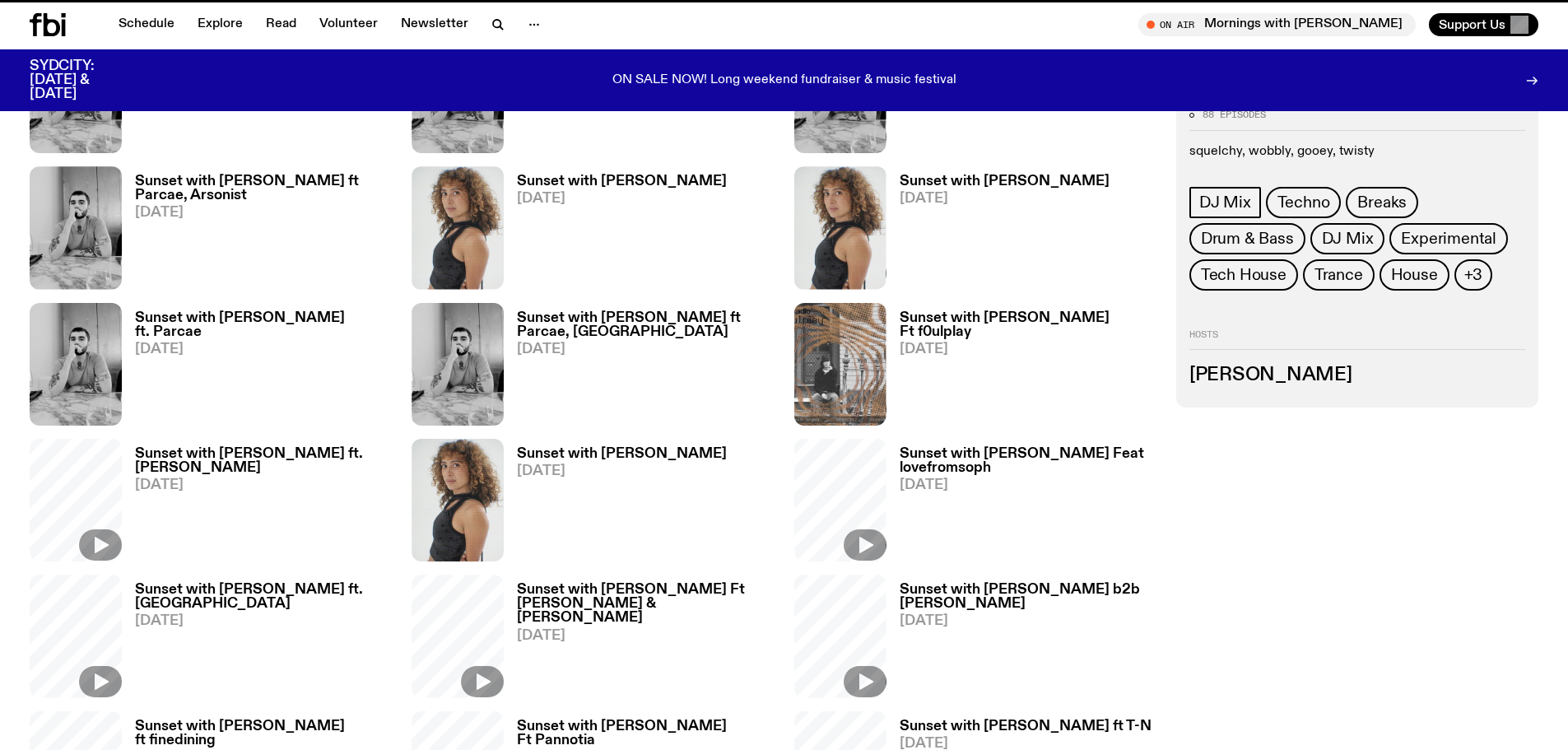
scroll to position [653, 0]
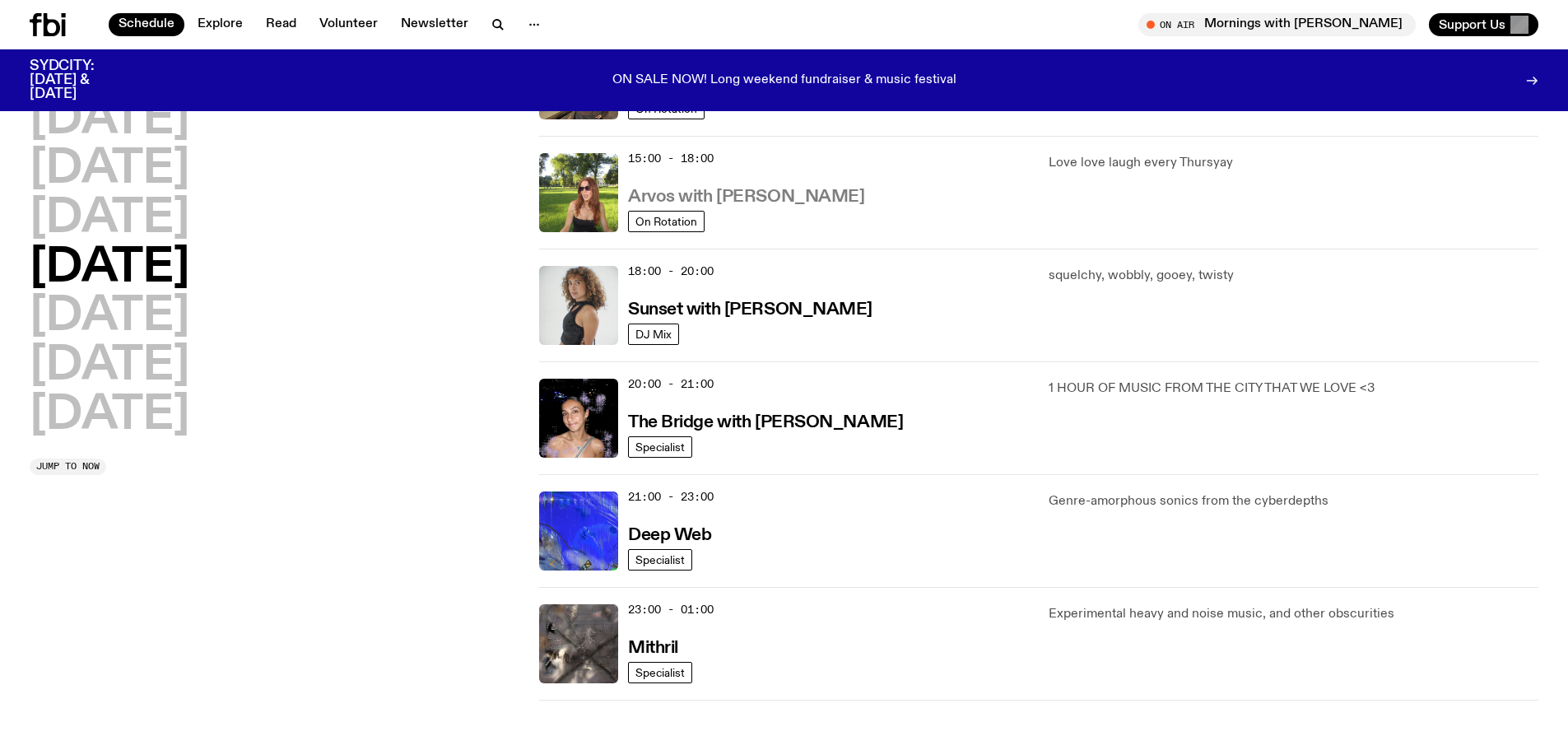
scroll to position [623, 0]
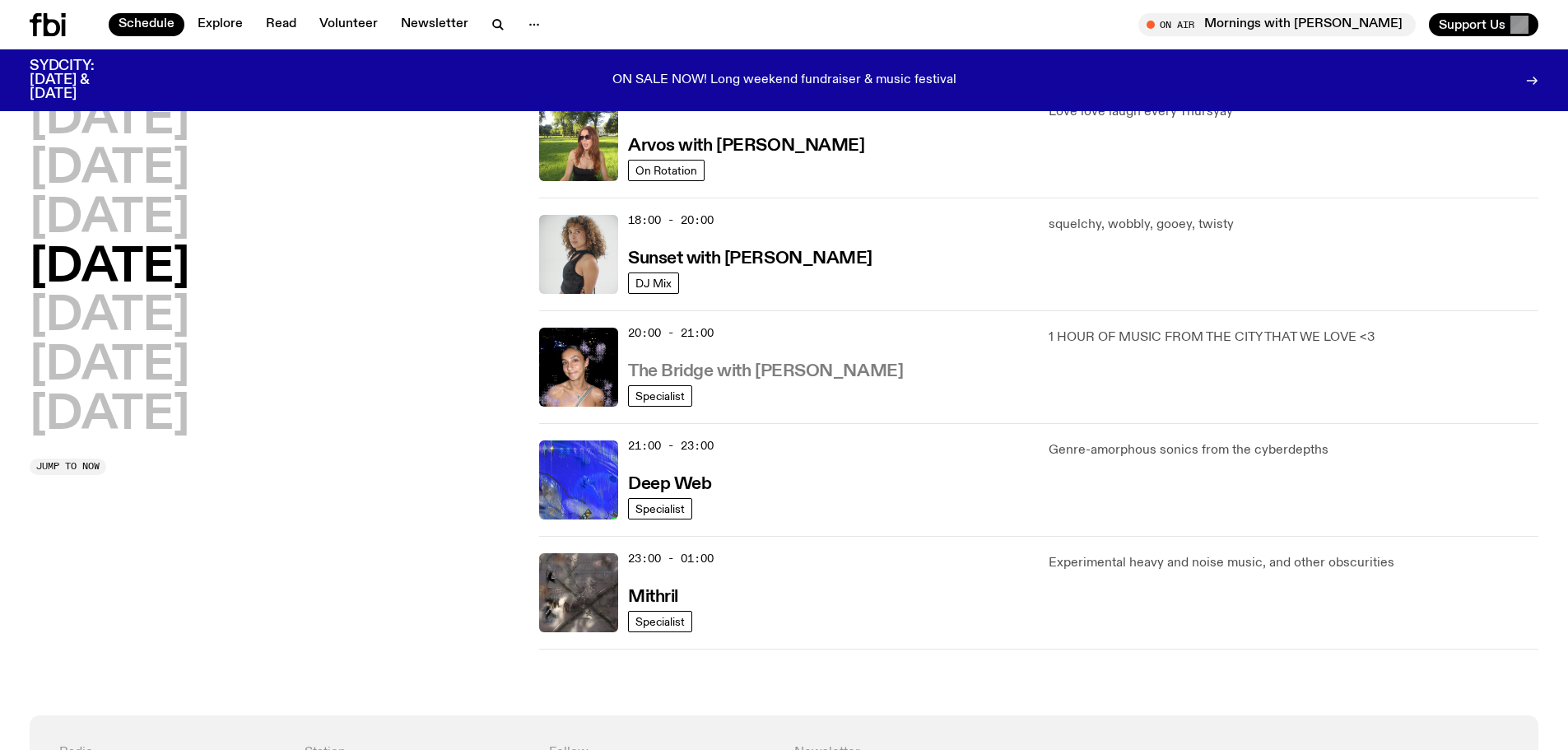
click at [717, 371] on h3 "The Bridge with [PERSON_NAME]" at bounding box center [766, 371] width 275 height 17
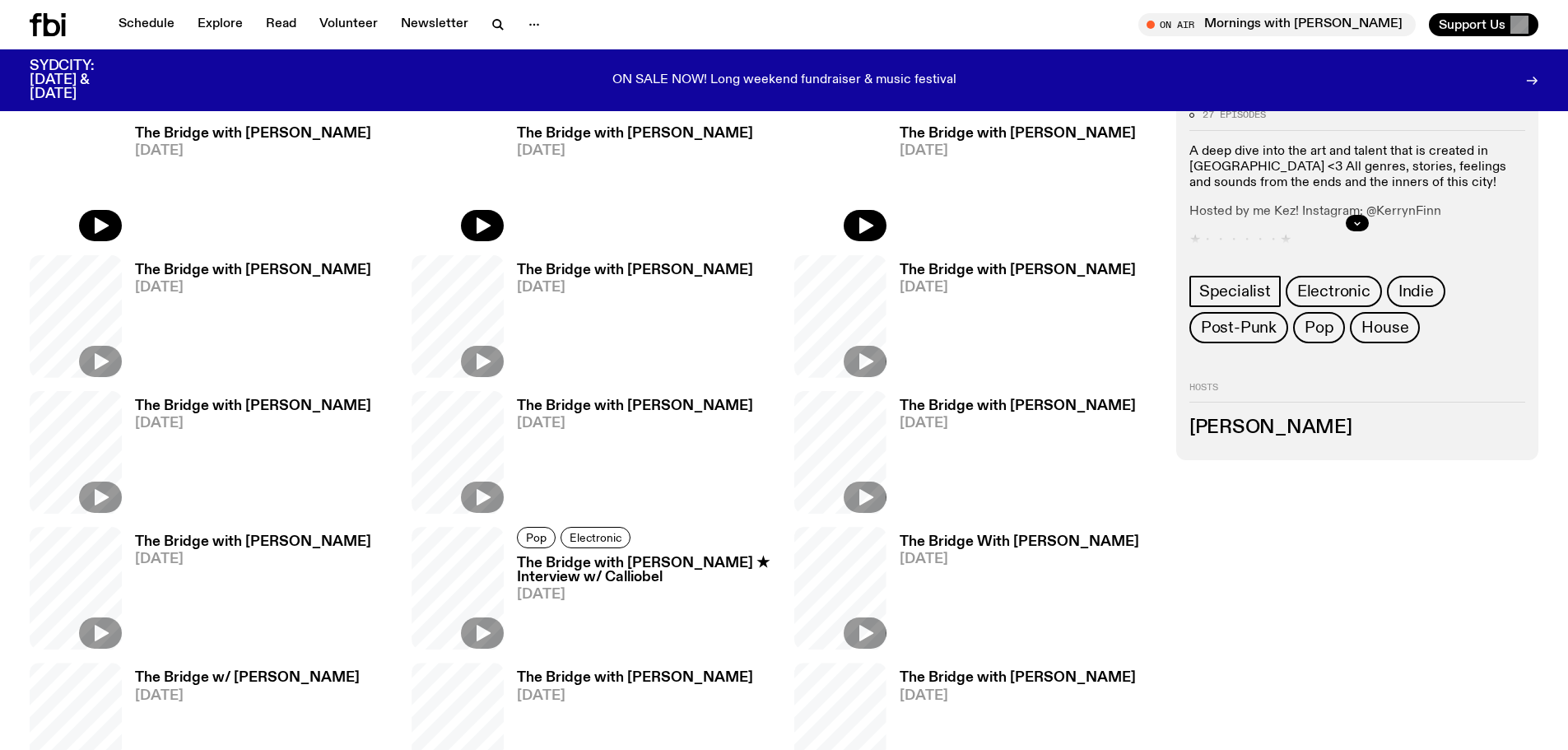
scroll to position [814, 0]
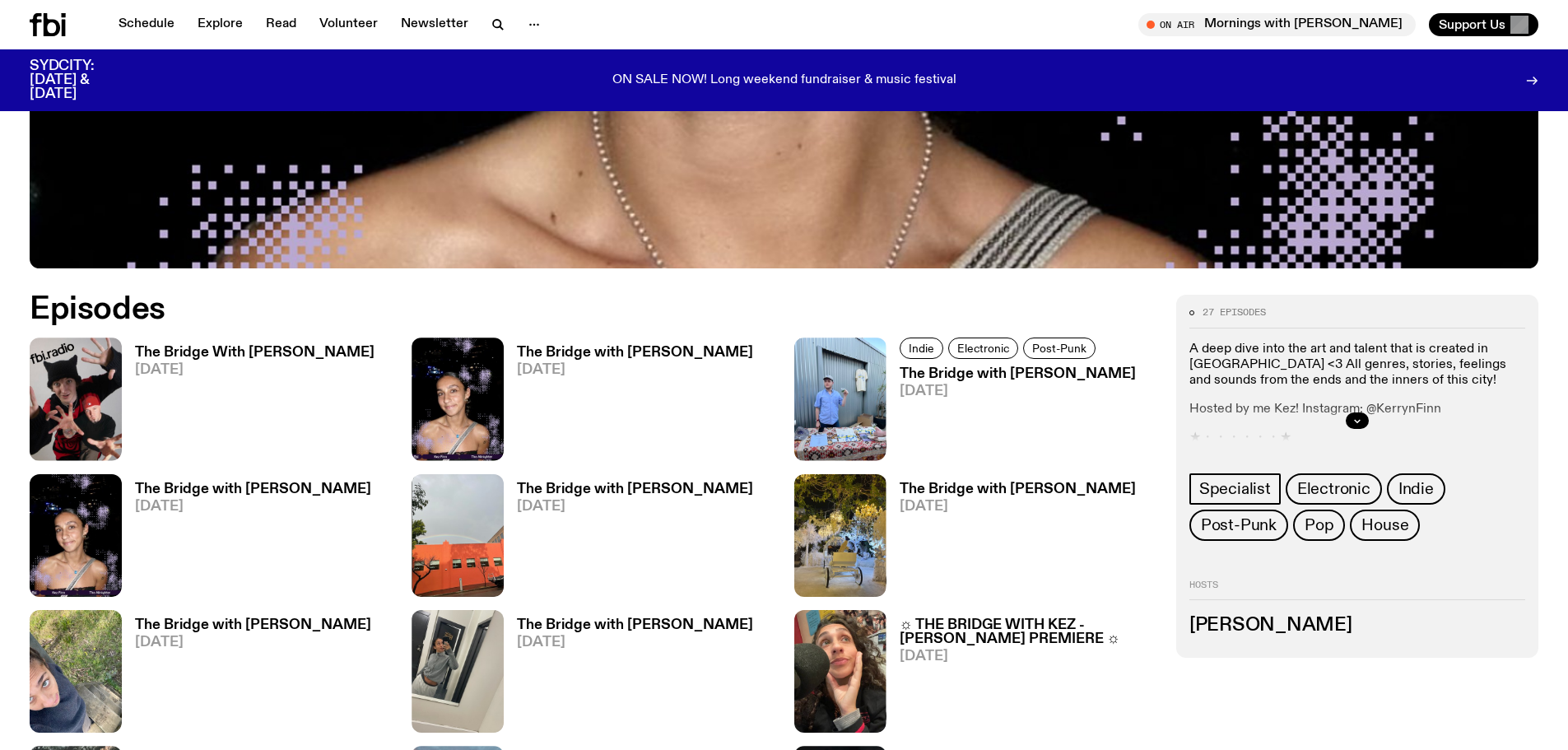
click at [622, 347] on h3 "The Bridge with [PERSON_NAME]" at bounding box center [636, 353] width 236 height 14
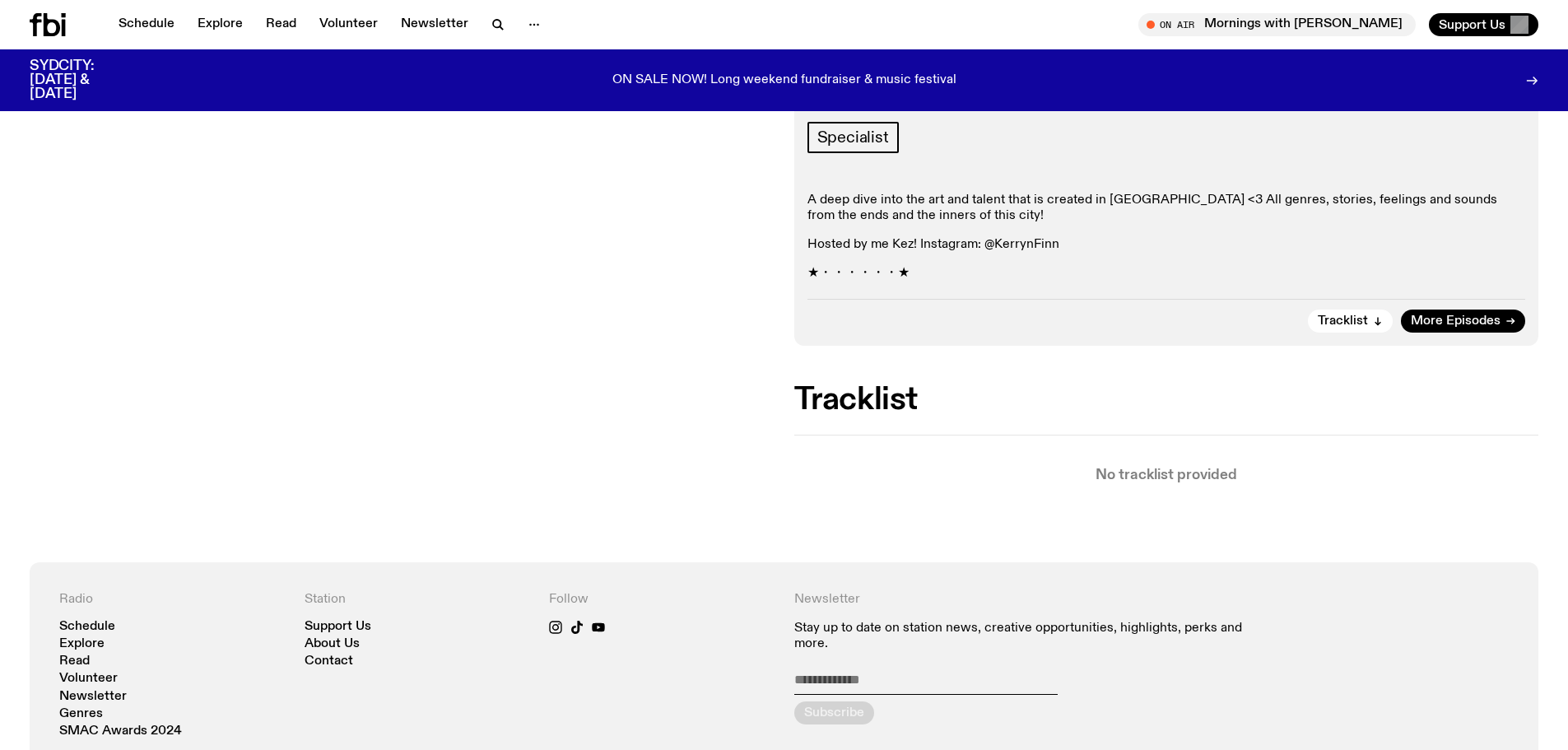
scroll to position [408, 0]
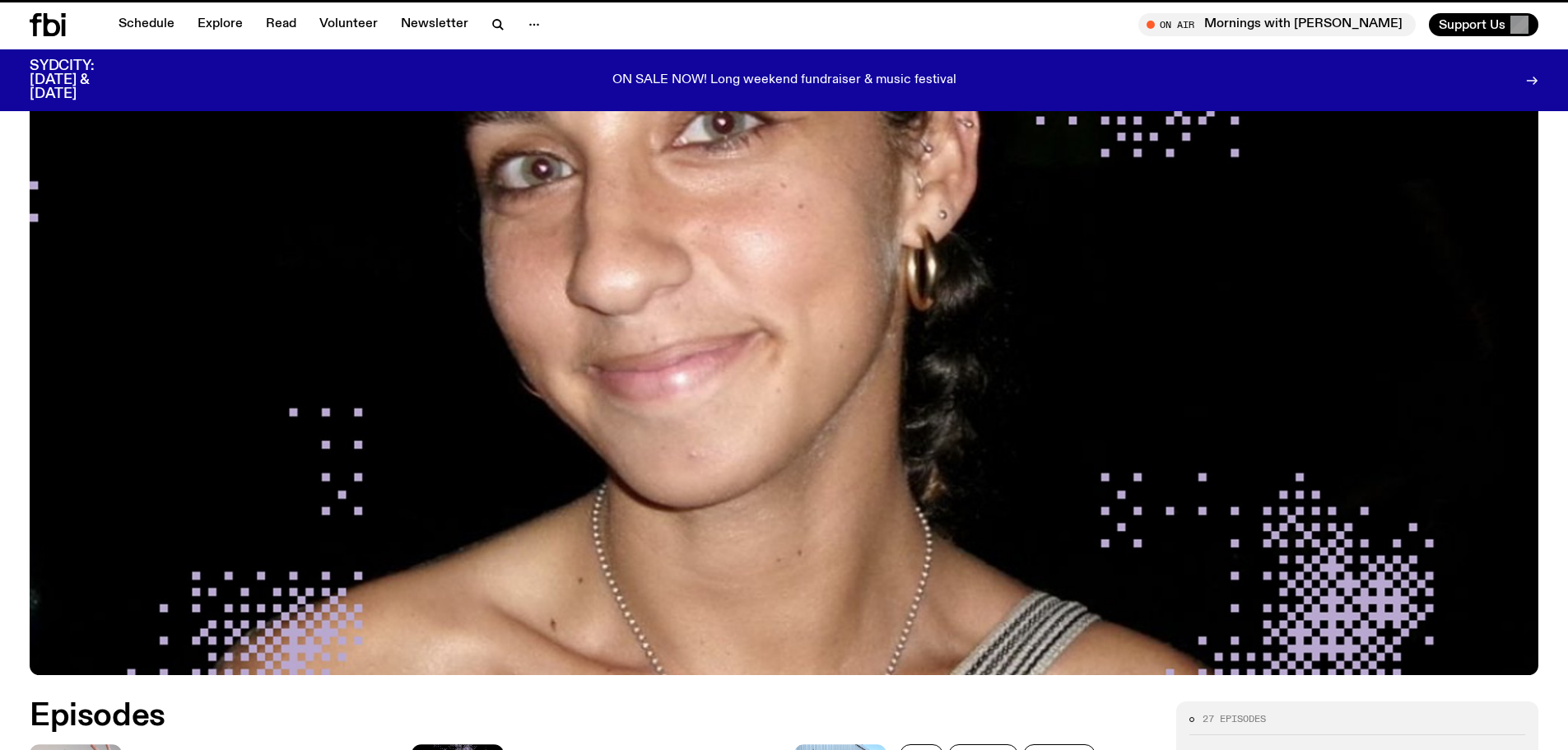
scroll to position [814, 0]
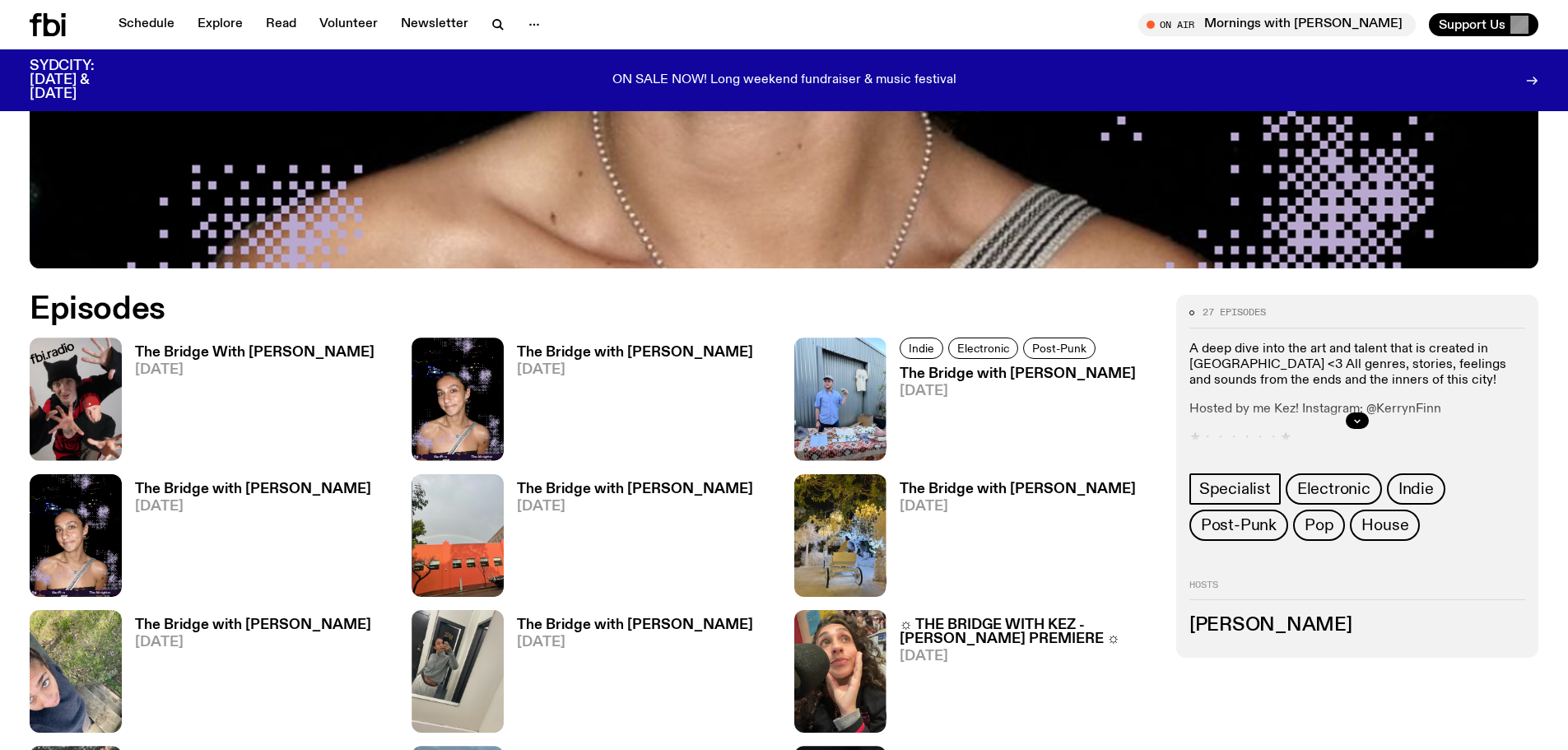
click at [232, 490] on h3 "The Bridge with [PERSON_NAME]" at bounding box center [253, 489] width 236 height 14
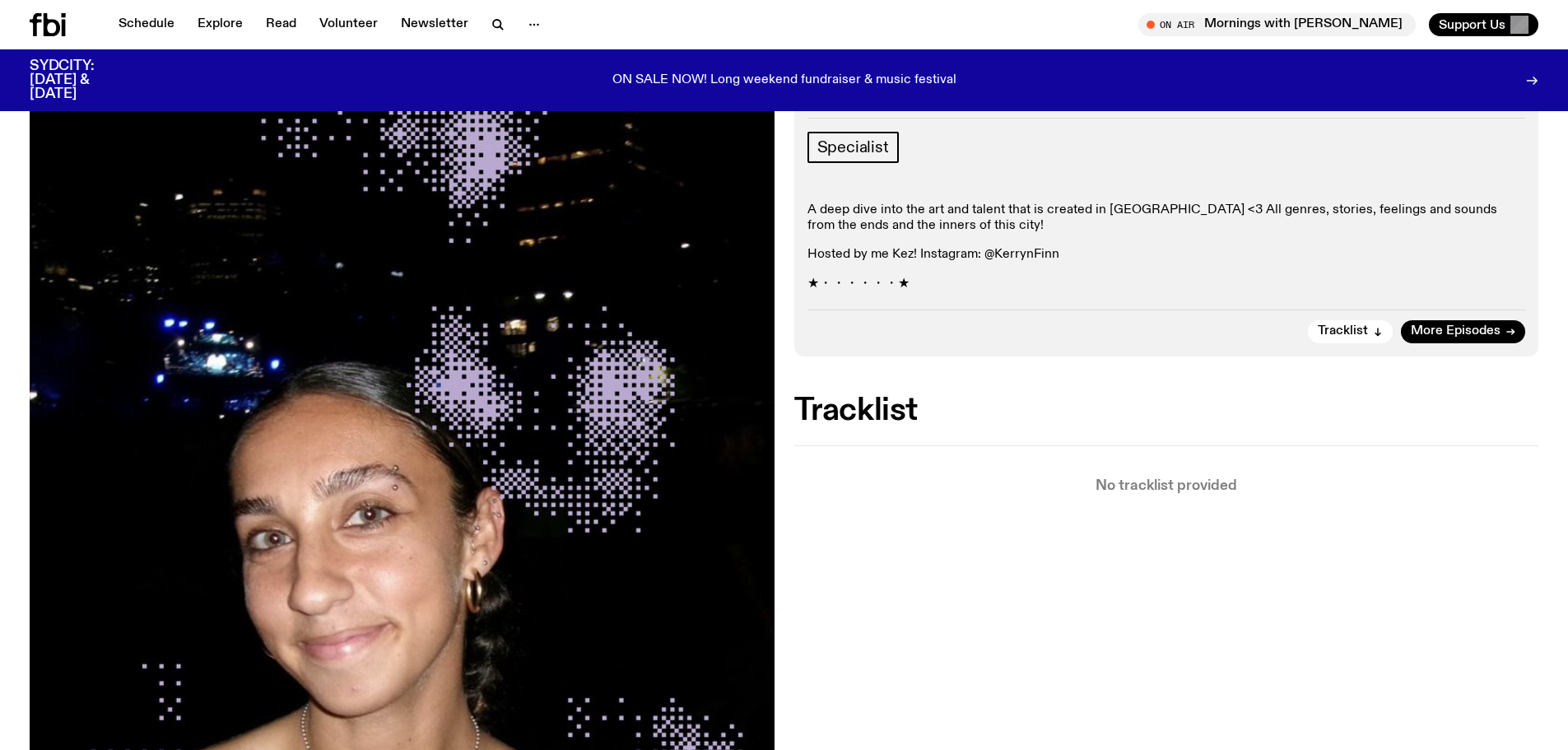
scroll to position [241, 0]
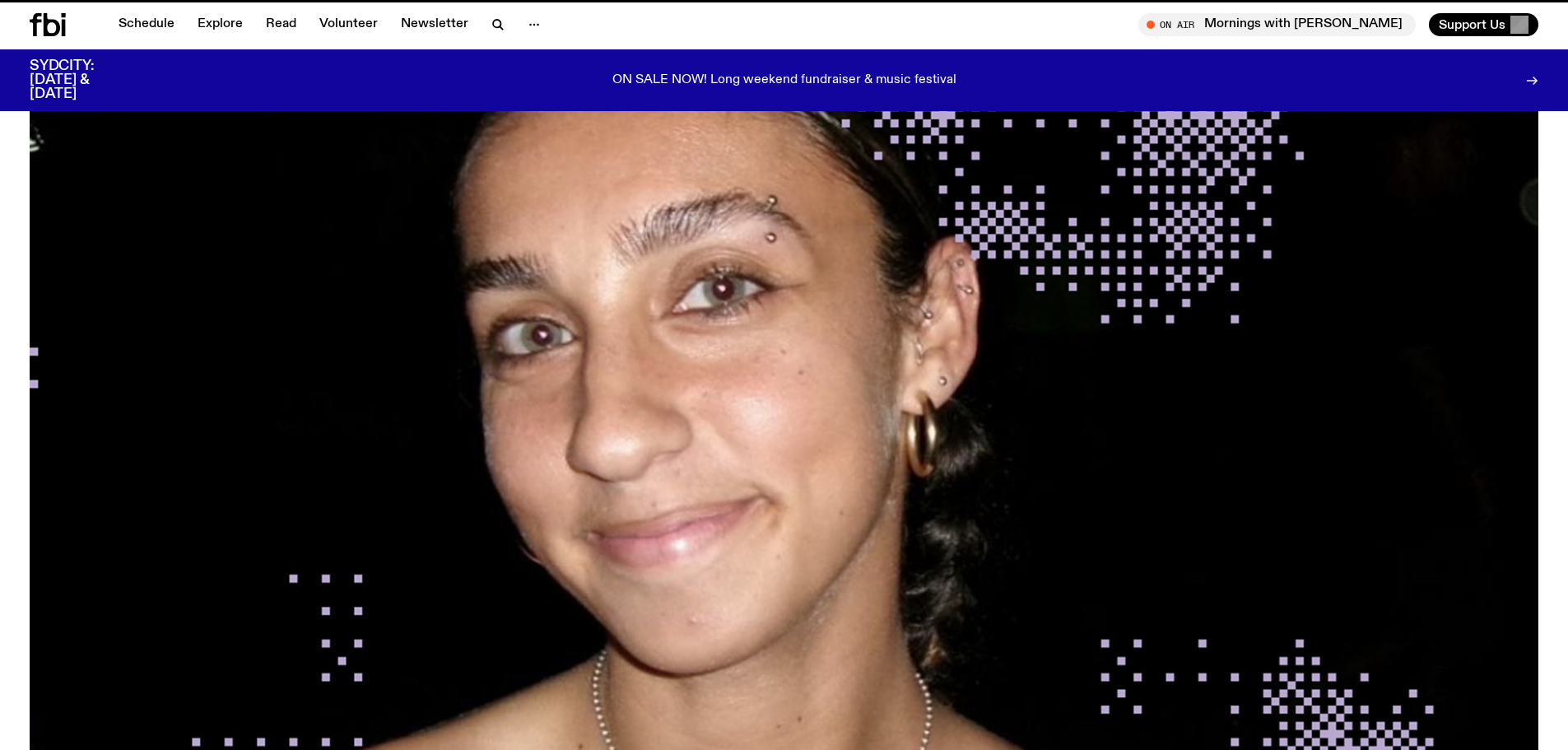
scroll to position [814, 0]
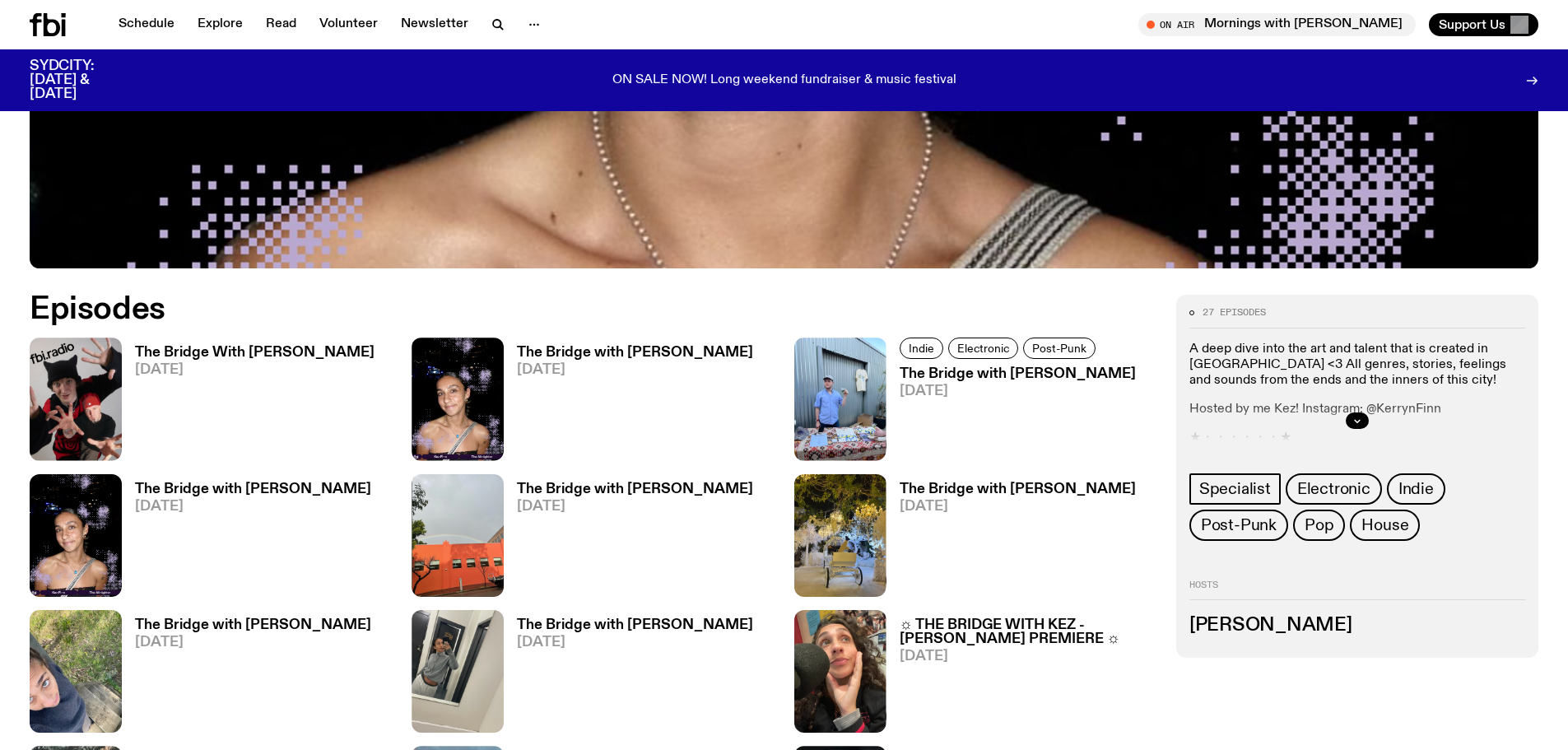
click at [238, 352] on h3 "The Bridge With [PERSON_NAME]" at bounding box center [255, 353] width 240 height 14
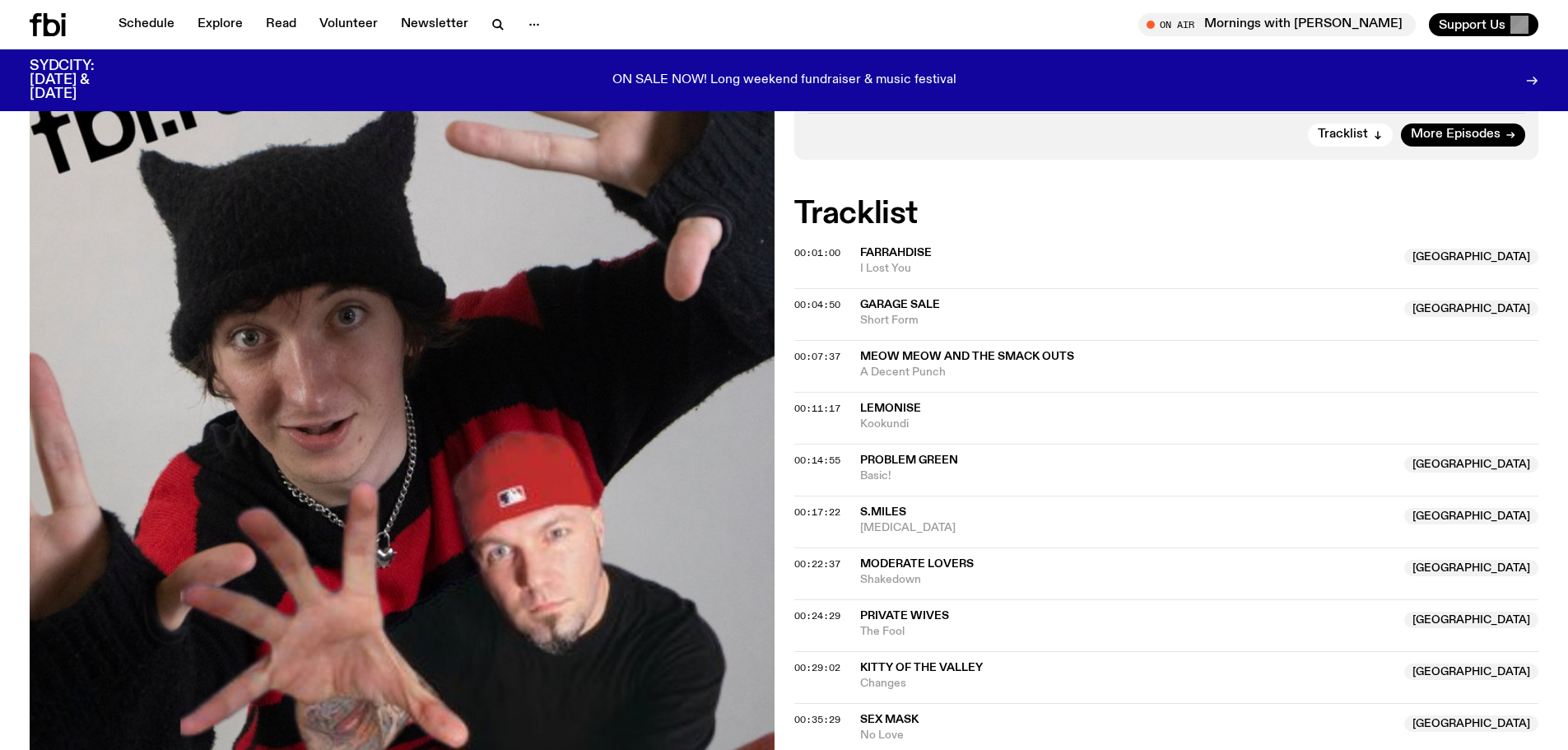
scroll to position [408, 0]
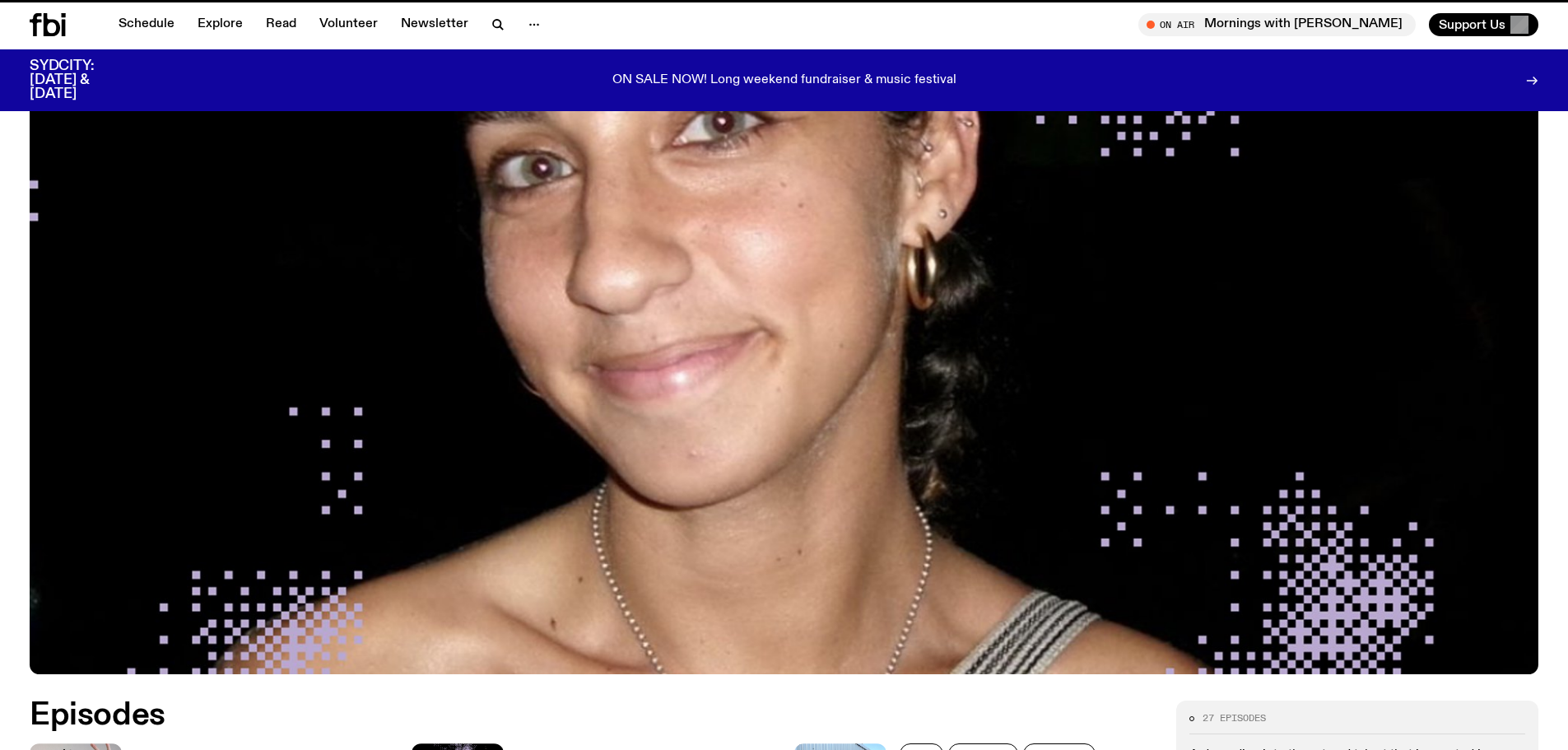
scroll to position [814, 0]
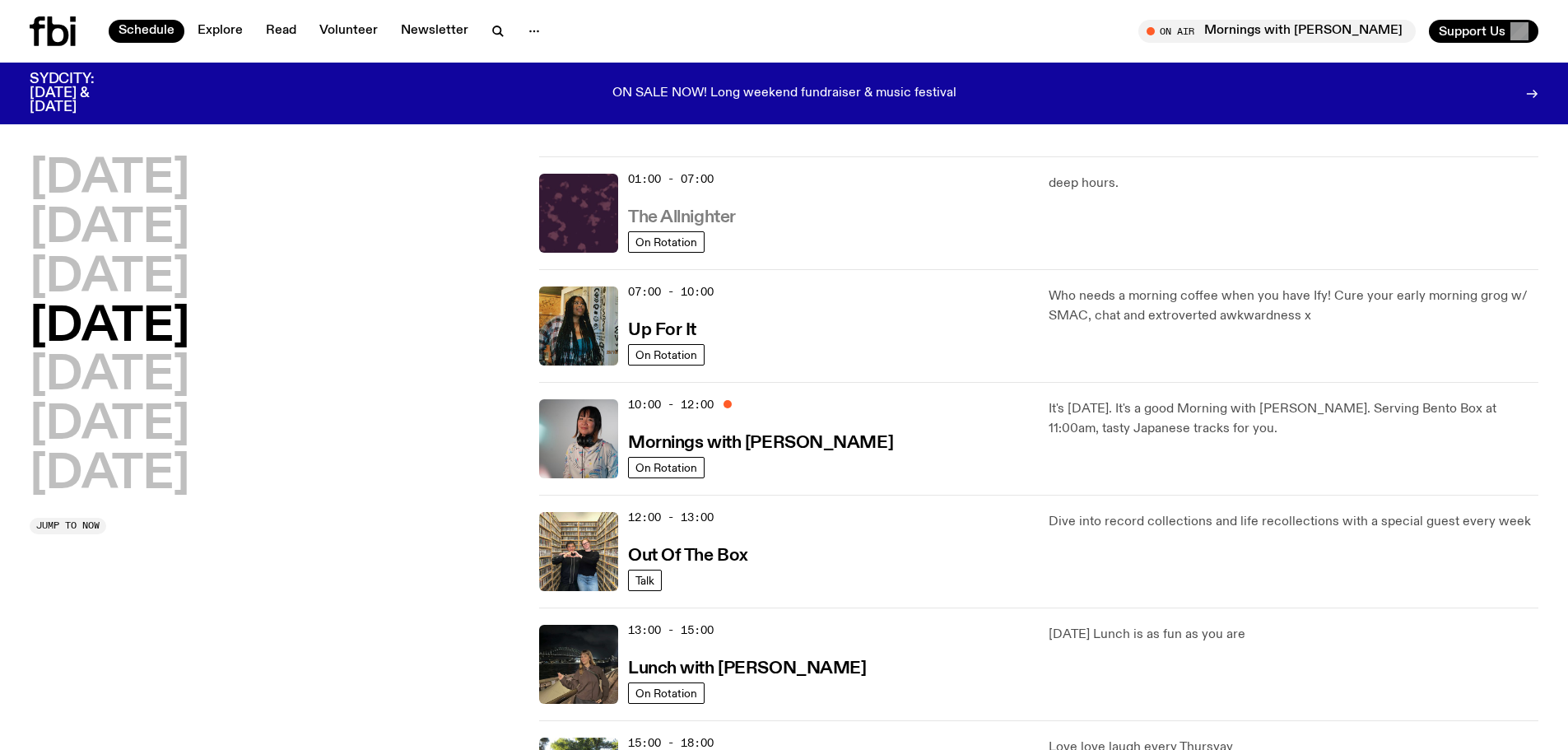
click at [657, 209] on h3 "The Allnighter" at bounding box center [682, 217] width 108 height 17
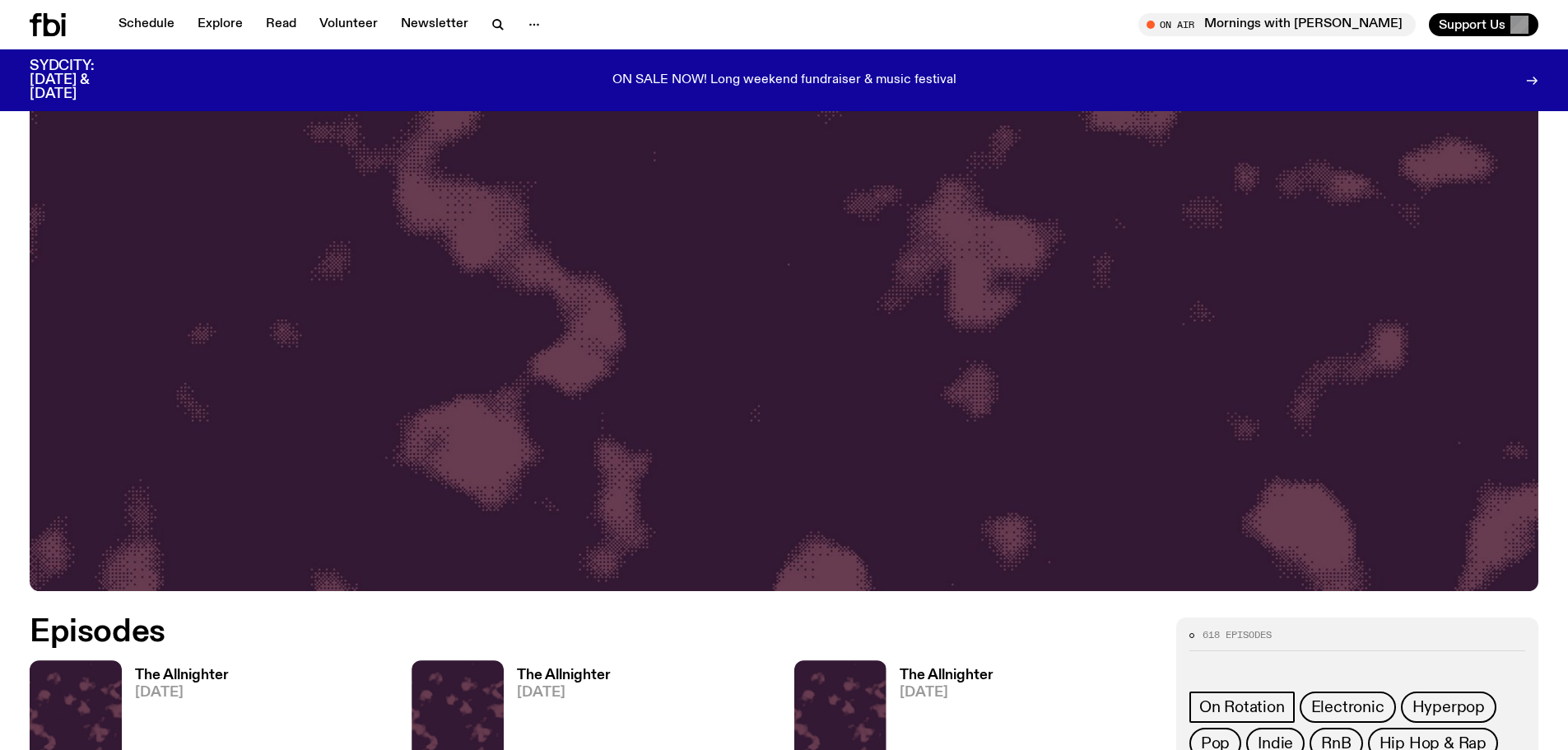
scroll to position [735, 0]
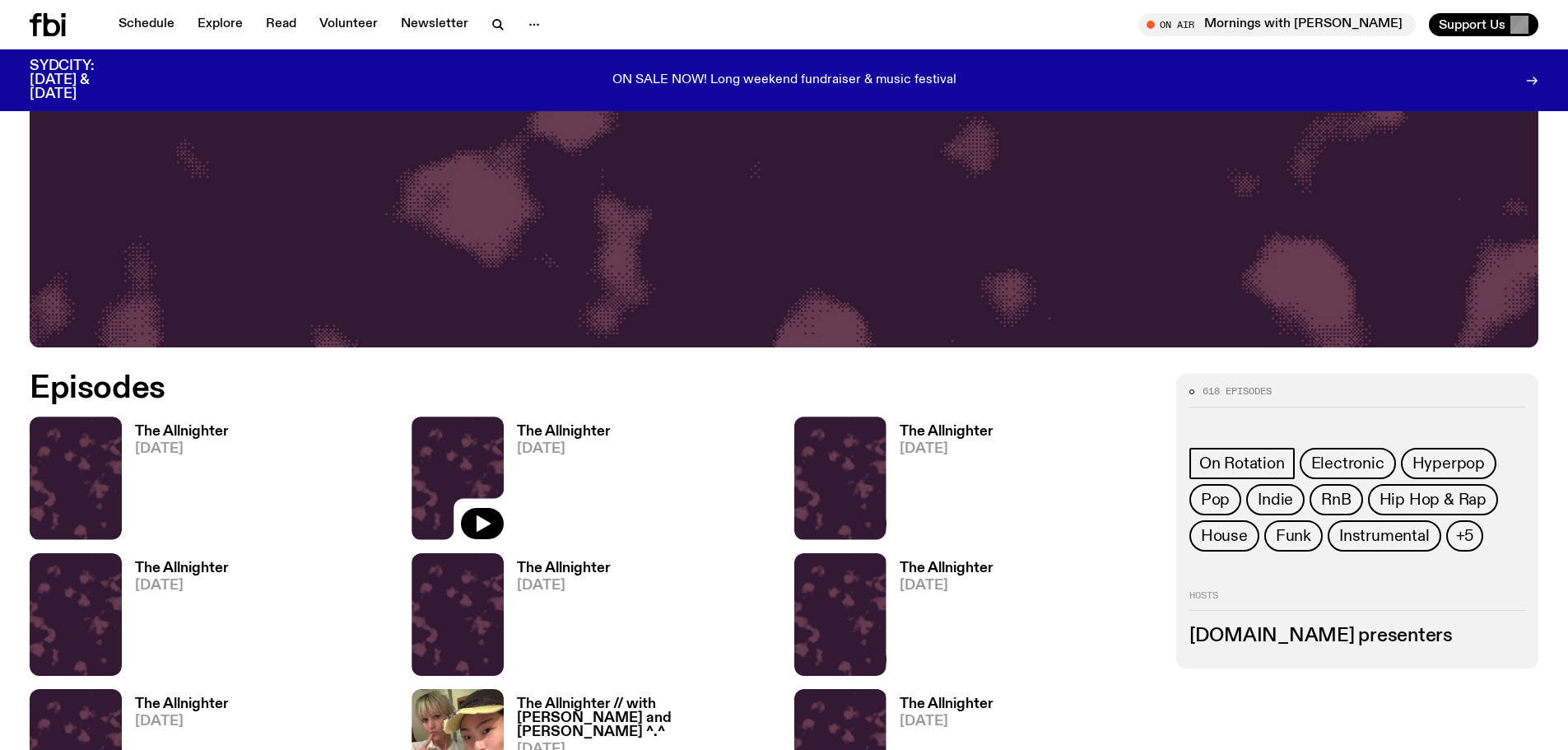
click at [458, 459] on img at bounding box center [457, 478] width 93 height 123
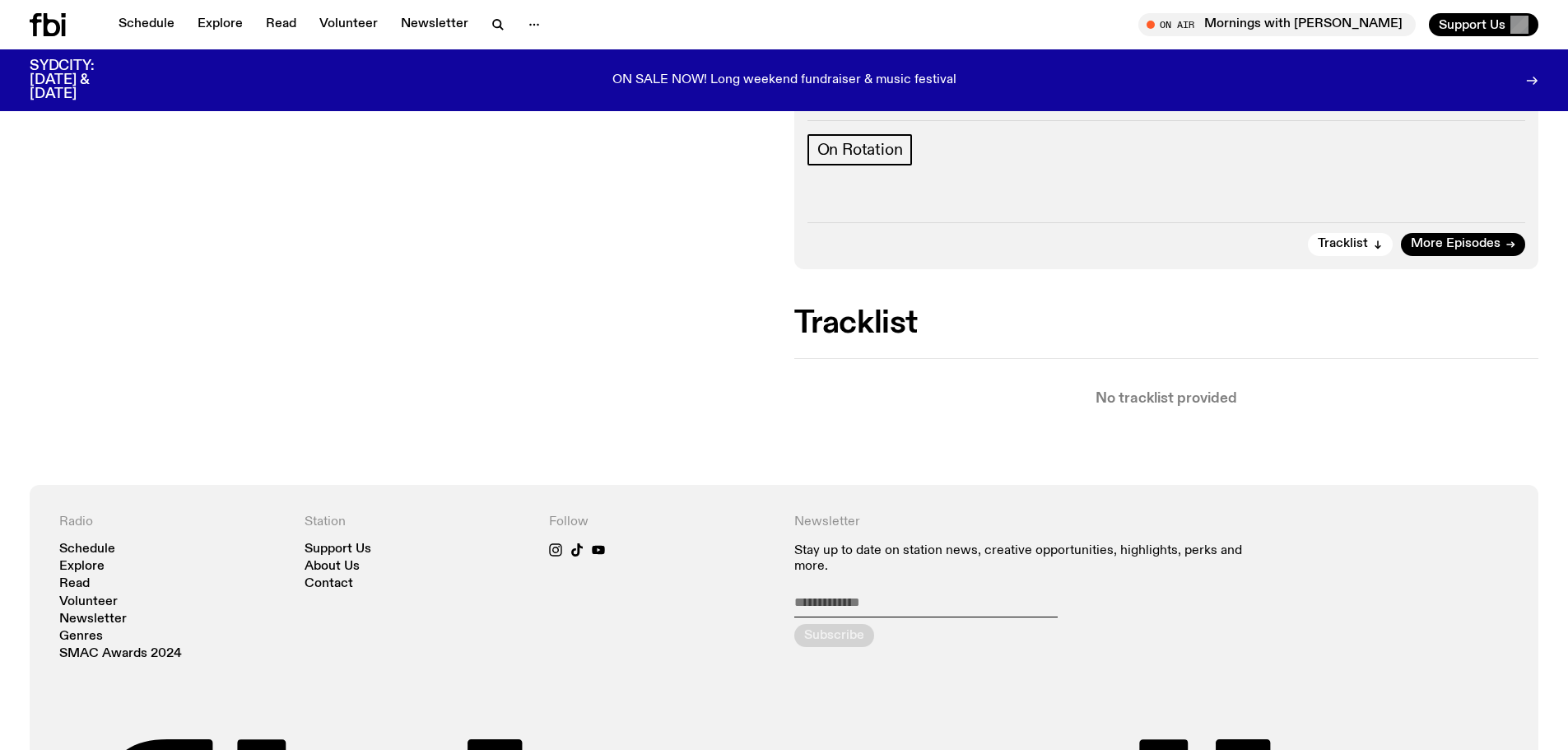
scroll to position [244, 0]
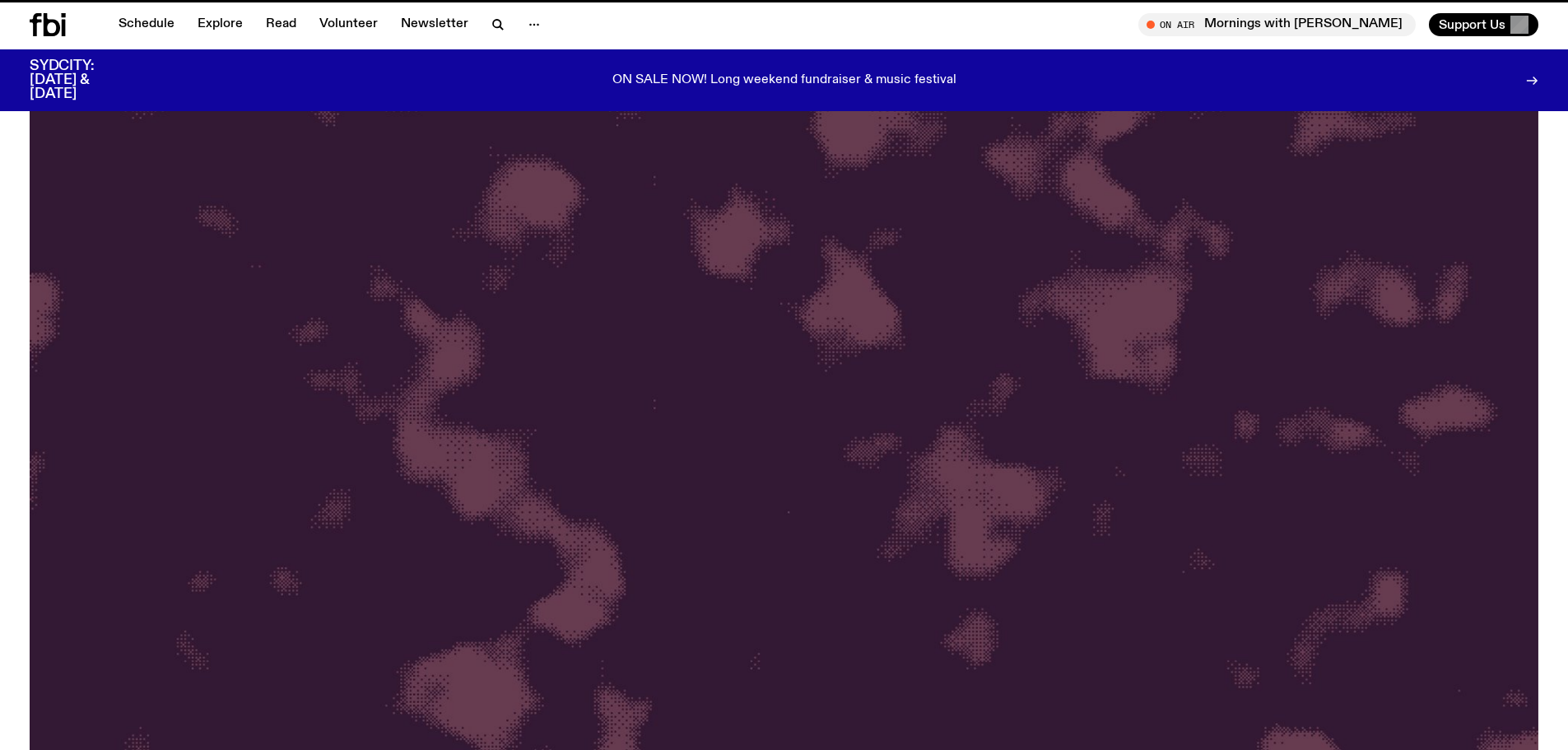
scroll to position [735, 0]
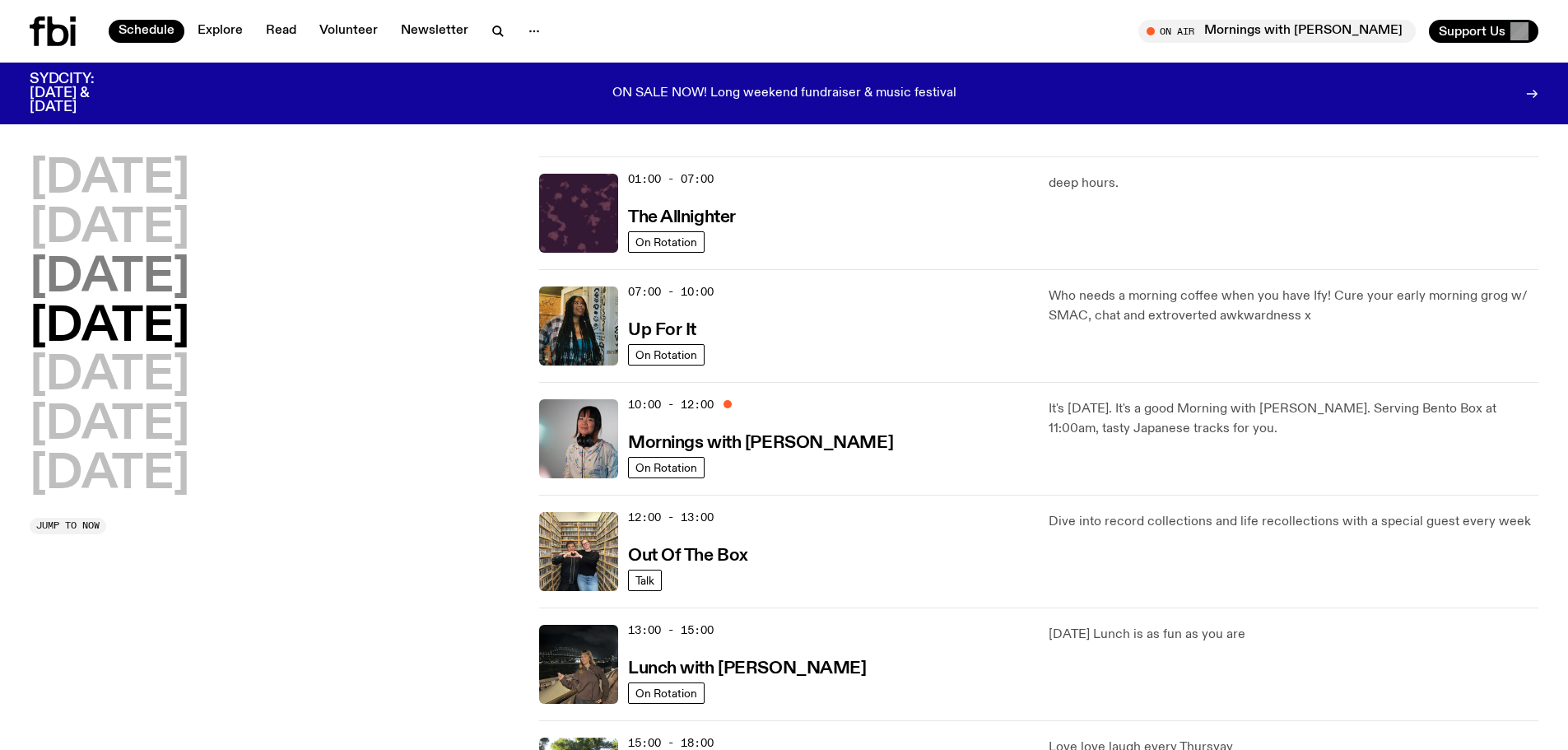
click at [190, 282] on h2 "[DATE]" at bounding box center [109, 278] width 159 height 46
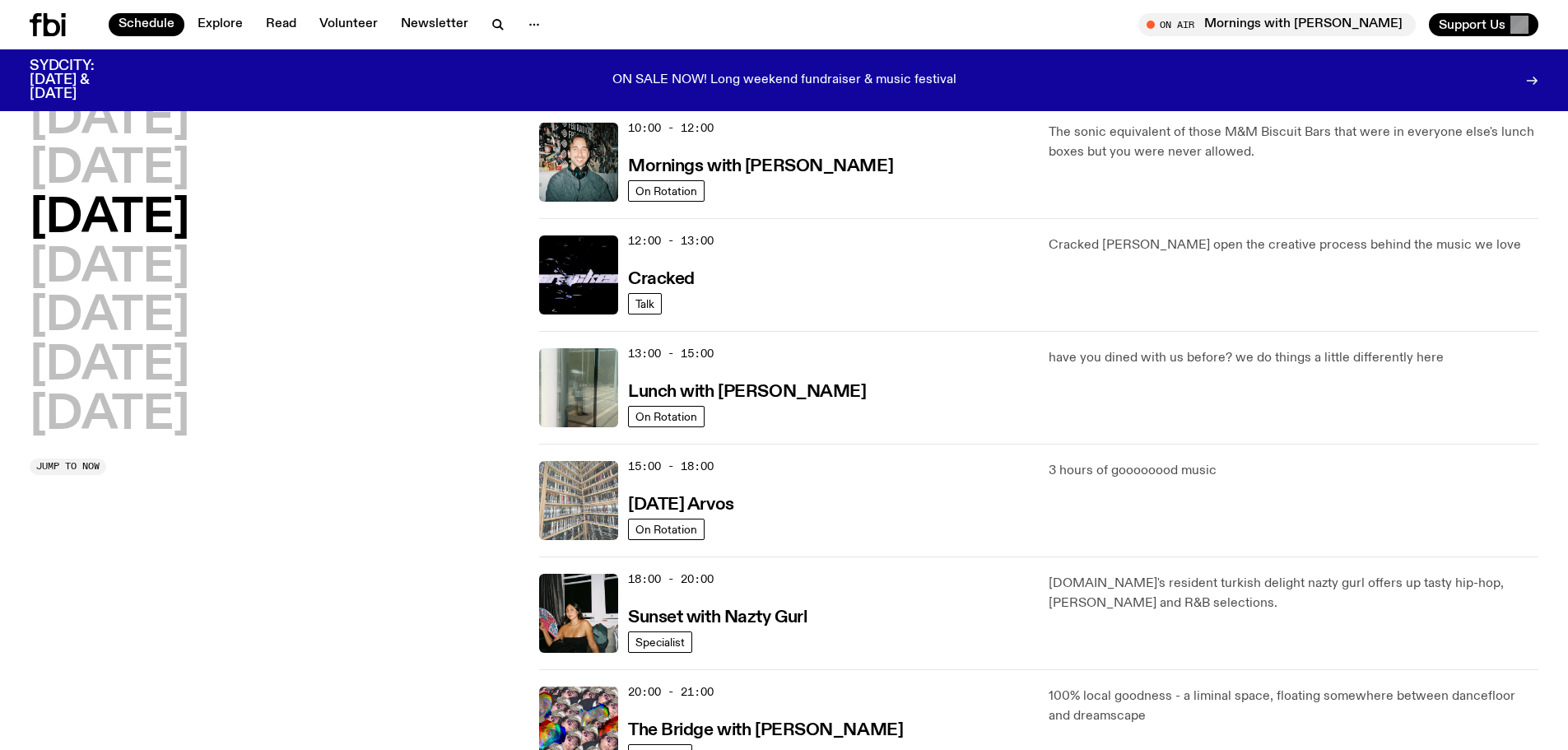
scroll to position [293, 0]
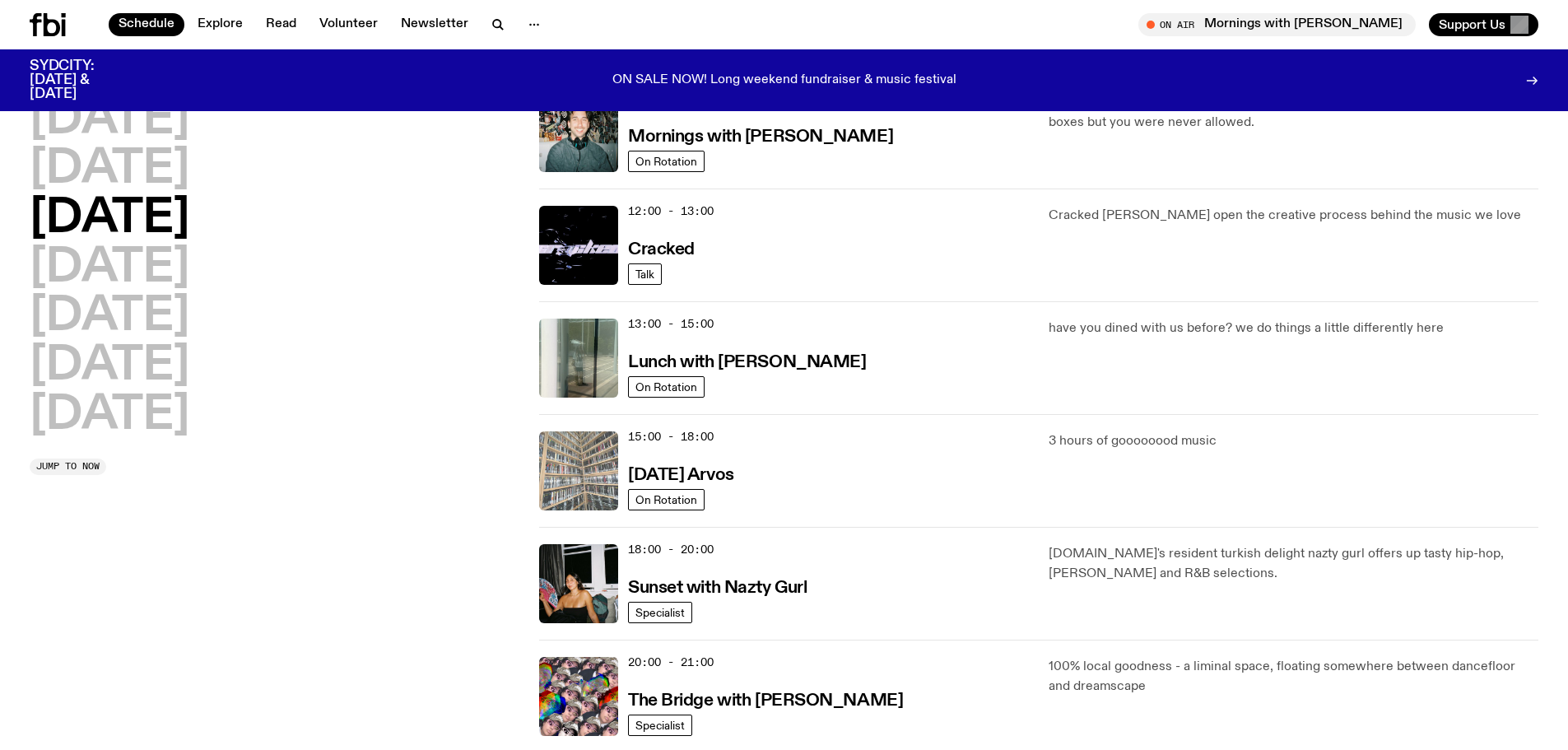
click at [584, 459] on img at bounding box center [579, 471] width 79 height 79
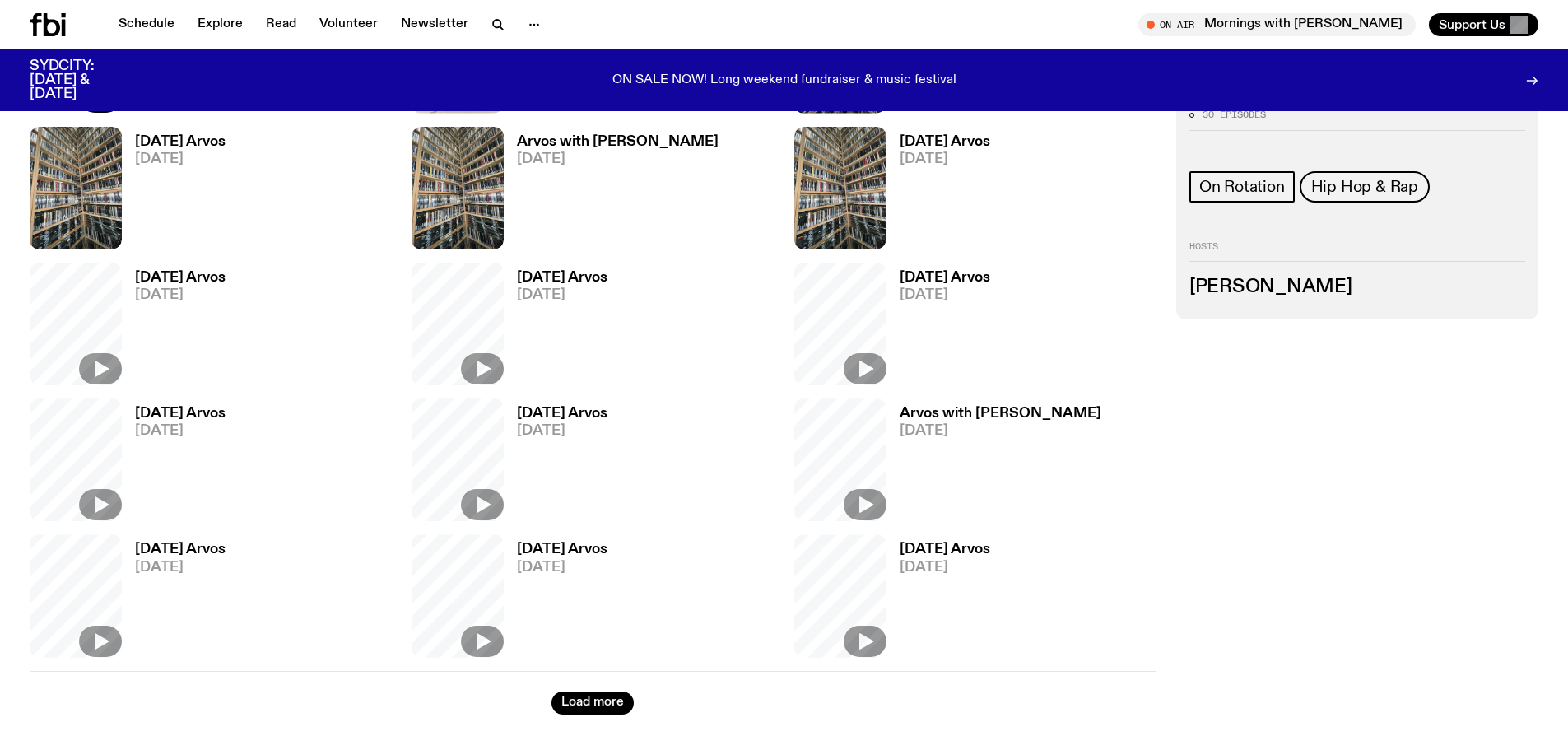
scroll to position [734, 0]
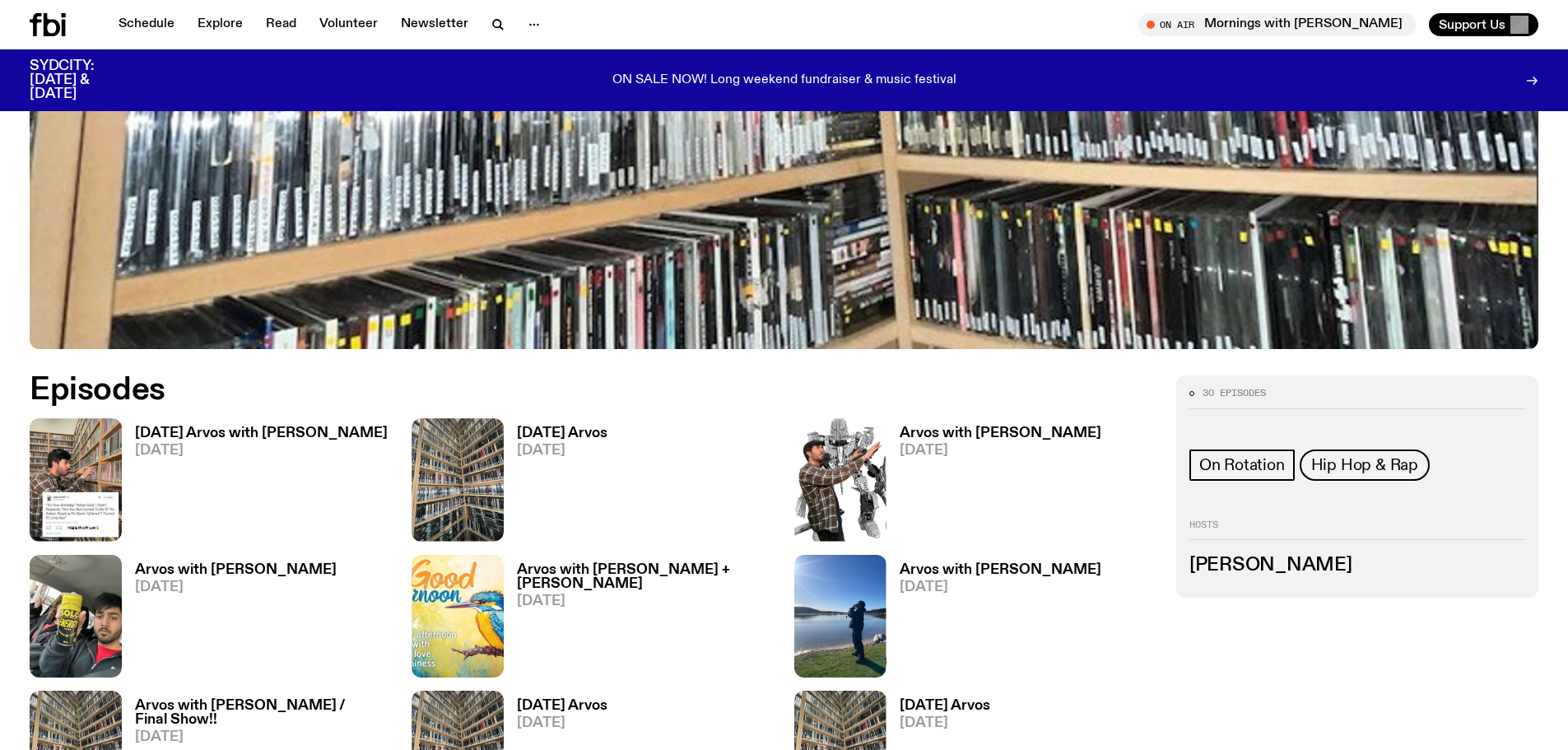
click at [752, 433] on h3 "Arvos with [PERSON_NAME]" at bounding box center [1000, 433] width 201 height 14
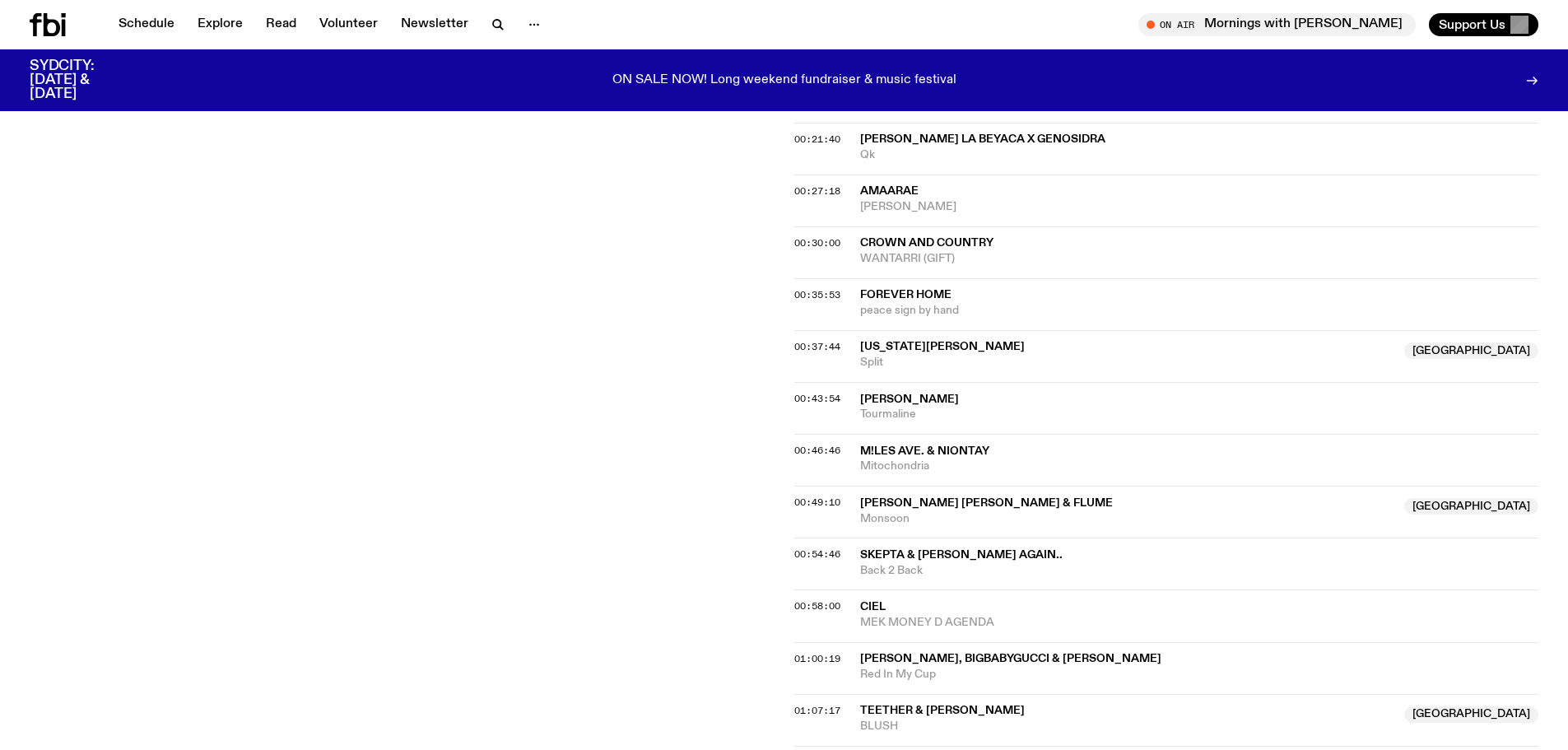
scroll to position [734, 0]
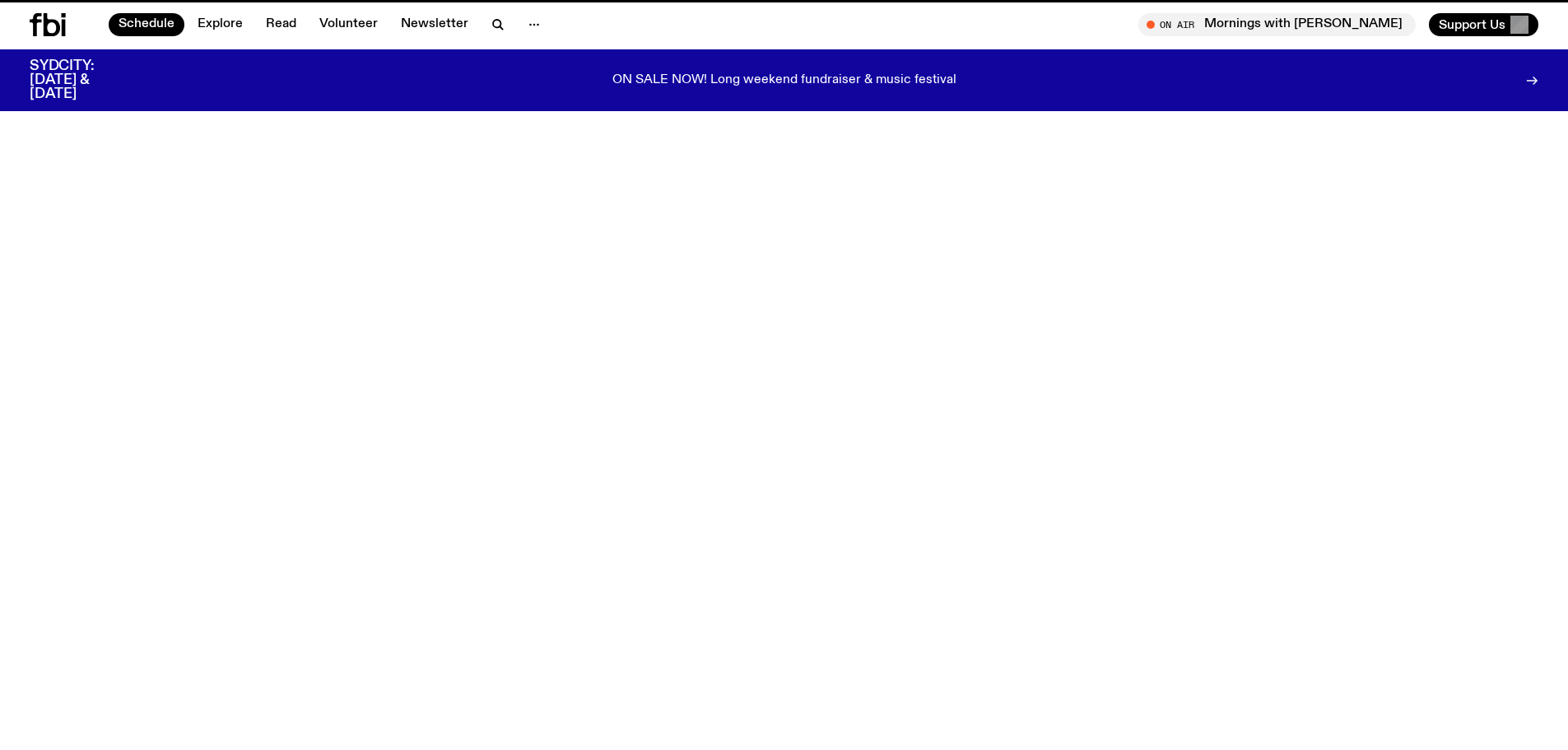
scroll to position [293, 0]
